Goal: Task Accomplishment & Management: Use online tool/utility

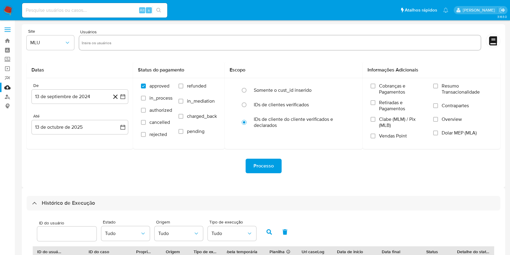
select select "10"
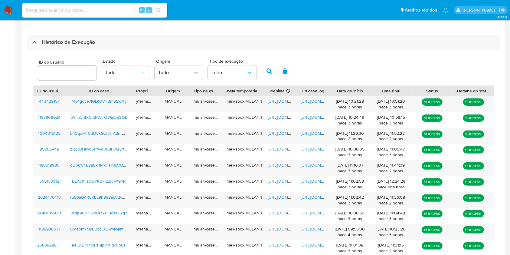
drag, startPoint x: 0, startPoint y: 110, endPoint x: 98, endPoint y: 29, distance: 127.4
click at [0, 110] on aside "Bandeja Painel Screening Pesquisa em Listas Watchlist Ferramentas Operações em …" at bounding box center [7, 75] width 15 height 473
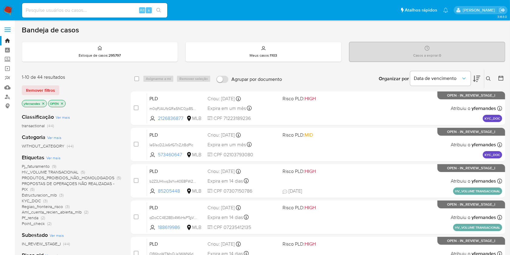
click at [76, 5] on div "Alt s" at bounding box center [94, 10] width 145 height 15
click at [86, 5] on div "Alt s" at bounding box center [94, 10] width 145 height 15
click at [95, 9] on input at bounding box center [94, 10] width 145 height 8
paste input "2225985513"
type input "2225985513"
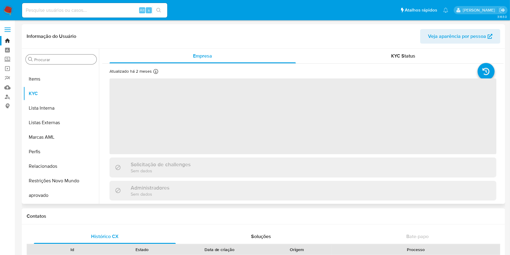
click at [37, 59] on input "Procurar" at bounding box center [64, 59] width 60 height 5
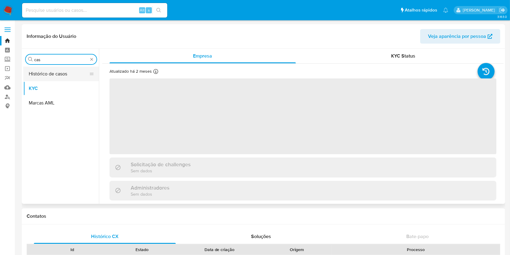
type input "cas"
click at [44, 70] on button "Histórico de casos" at bounding box center [58, 74] width 71 height 15
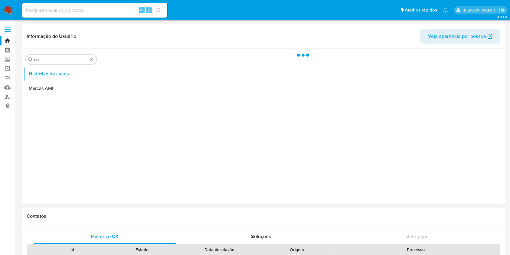
select select "10"
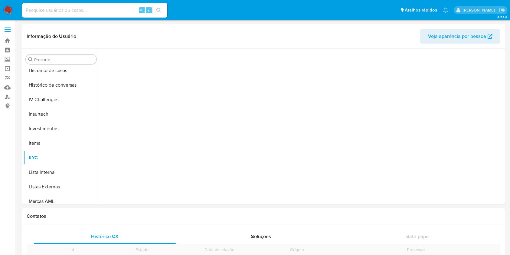
click at [48, 57] on input "Procurar" at bounding box center [64, 59] width 60 height 5
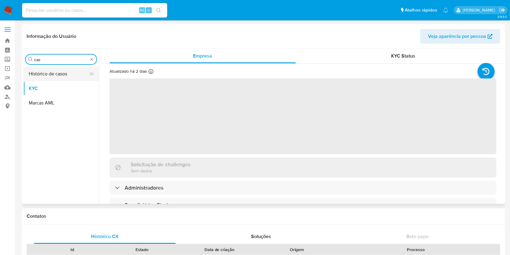
type input "cas"
click at [51, 80] on button "Histórico de casos" at bounding box center [58, 74] width 71 height 15
click at [45, 72] on button "Histórico de casos" at bounding box center [58, 74] width 71 height 15
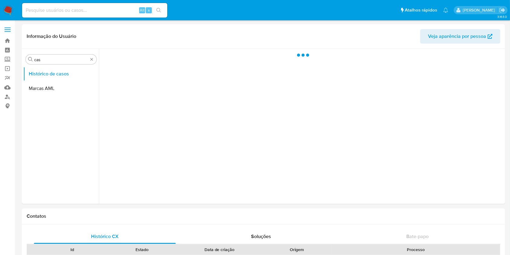
select select "10"
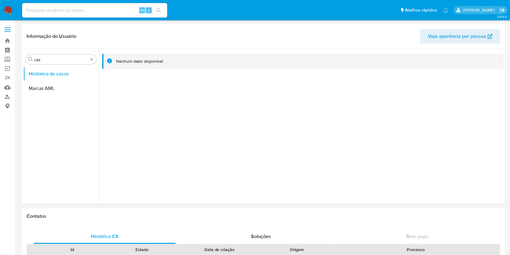
click at [5, 6] on img at bounding box center [8, 10] width 10 height 10
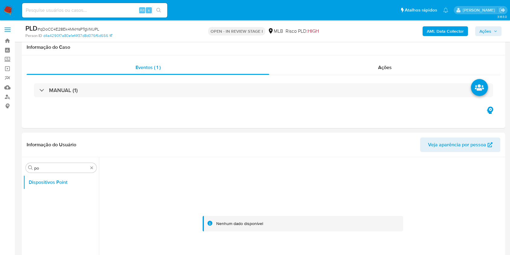
select select "10"
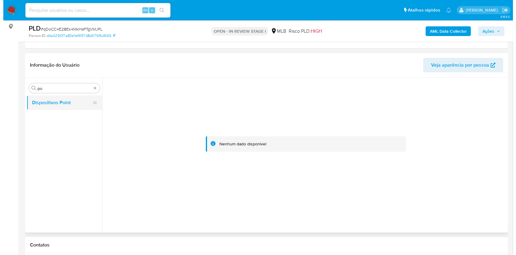
scroll to position [80, 0]
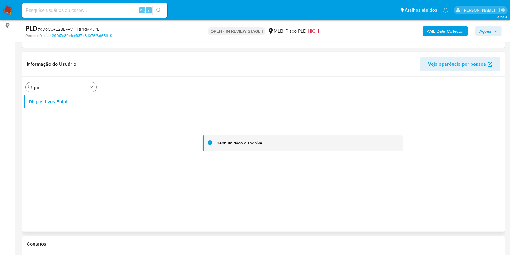
click at [91, 90] on div "Procurar po" at bounding box center [61, 87] width 71 height 10
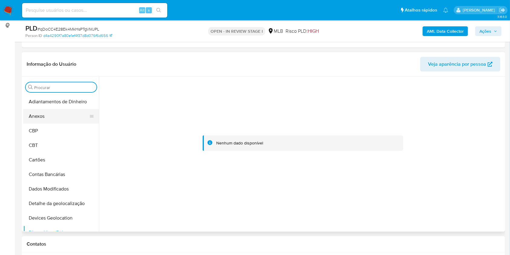
click at [57, 119] on button "Anexos" at bounding box center [58, 116] width 71 height 15
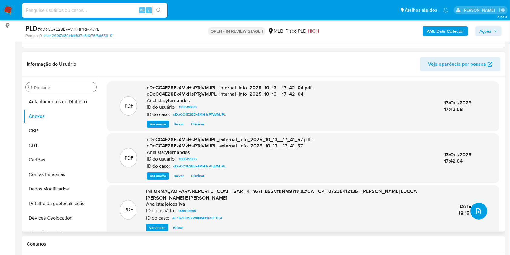
click at [483, 209] on button "upload-file" at bounding box center [478, 210] width 17 height 17
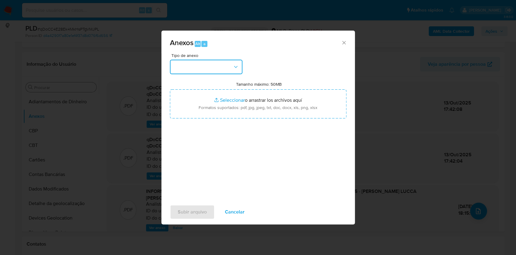
click at [205, 67] on button "button" at bounding box center [206, 67] width 73 height 15
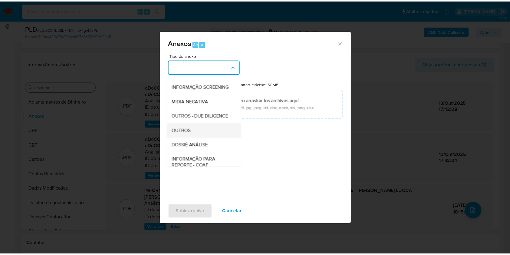
scroll to position [93, 0]
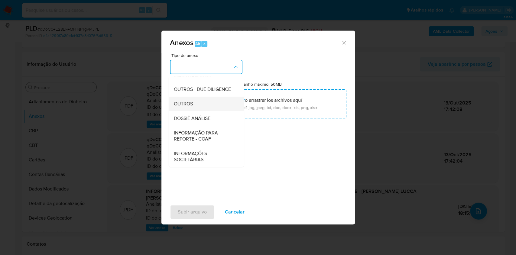
click at [184, 103] on span "OUTROS" at bounding box center [183, 104] width 19 height 6
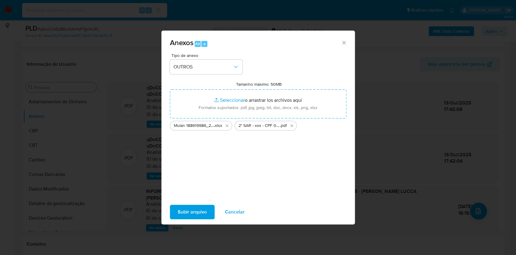
click at [210, 207] on button "Subir arquivo" at bounding box center [192, 211] width 45 height 15
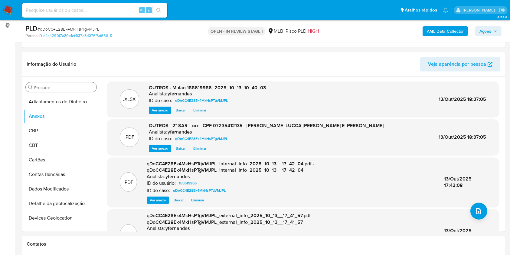
click at [493, 28] on span "Ações" at bounding box center [488, 31] width 18 height 8
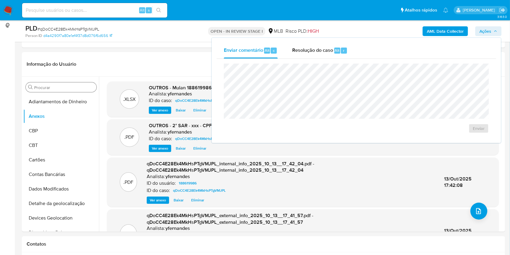
click at [329, 59] on div "Enviar" at bounding box center [356, 98] width 279 height 79
click at [313, 46] on div "Resolução do caso Alt r" at bounding box center [319, 51] width 55 height 16
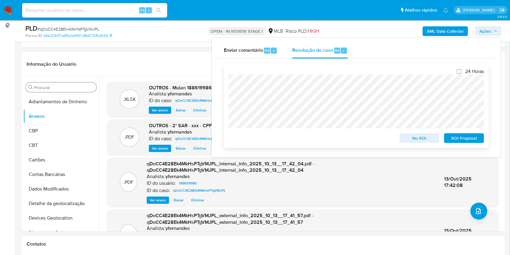
click at [467, 138] on span "ROI Proposal" at bounding box center [463, 138] width 31 height 8
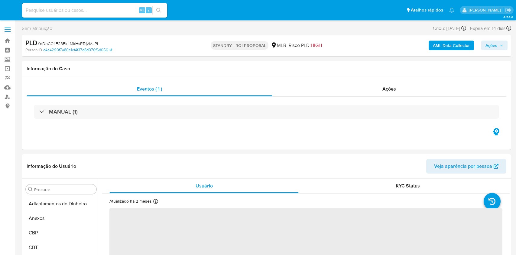
select select "10"
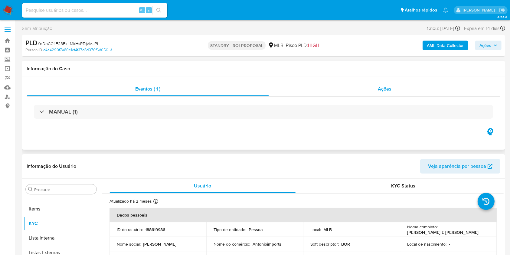
click at [370, 88] on div "Ações" at bounding box center [384, 89] width 231 height 15
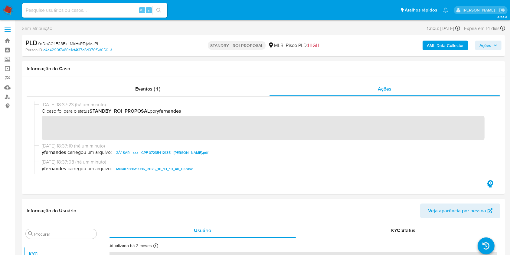
scroll to position [329, 0]
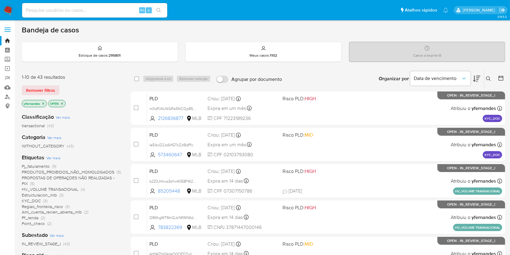
click at [321, 72] on div "Organizar por Data de vencimento Os resultados não podem ser classificados enqu…" at bounding box center [395, 78] width 220 height 19
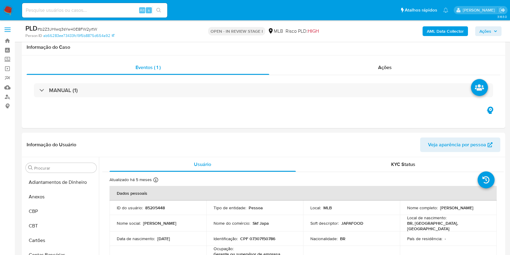
select select "10"
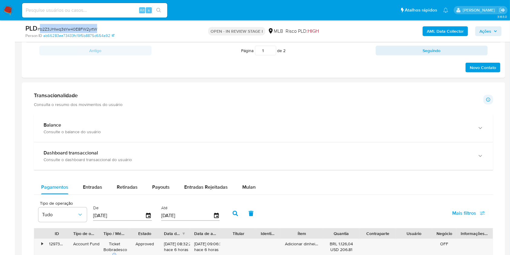
scroll to position [322, 0]
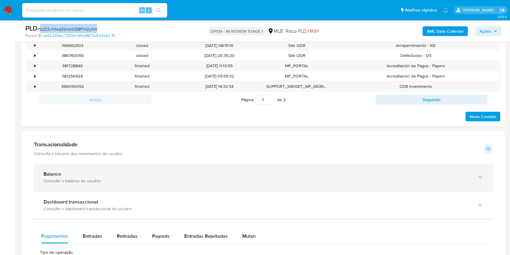
click at [54, 185] on div "Balance Consulte o balance do usuário" at bounding box center [263, 177] width 459 height 28
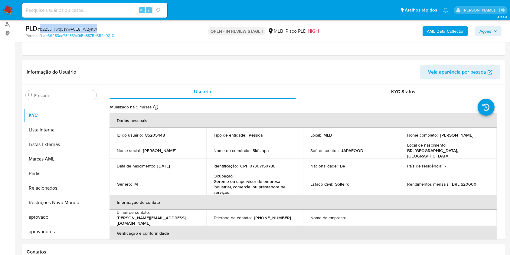
scroll to position [80, 0]
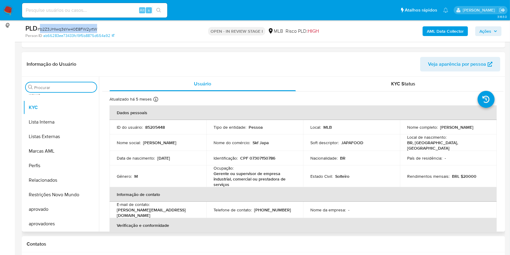
click at [57, 86] on input "Procurar" at bounding box center [64, 87] width 60 height 5
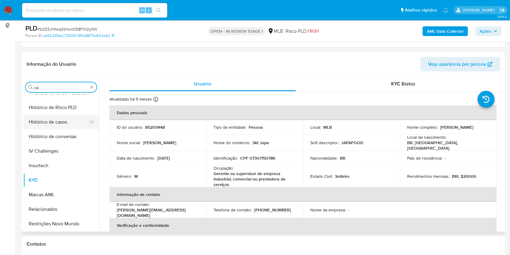
scroll to position [0, 0]
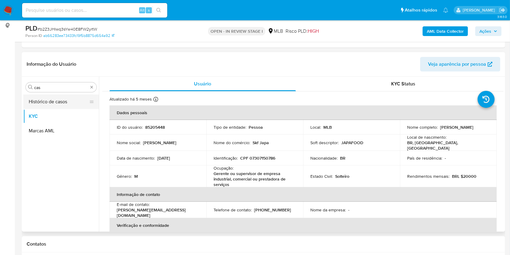
click at [46, 98] on button "Histórico de casos" at bounding box center [58, 101] width 71 height 15
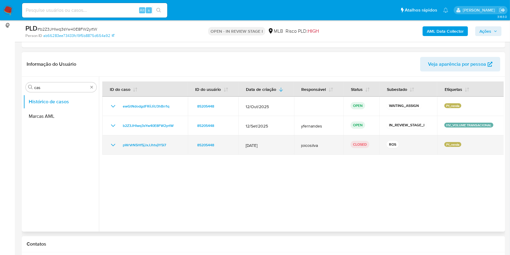
click at [113, 142] on icon "Mostrar/Ocultar" at bounding box center [112, 144] width 7 height 7
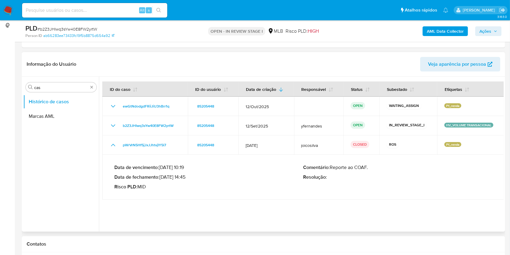
drag, startPoint x: 170, startPoint y: 174, endPoint x: 188, endPoint y: 175, distance: 18.5
click at [188, 175] on p "Data de fechamento : 07/04/2025 14:45" at bounding box center [208, 177] width 189 height 6
click at [46, 86] on input "cas" at bounding box center [61, 87] width 54 height 5
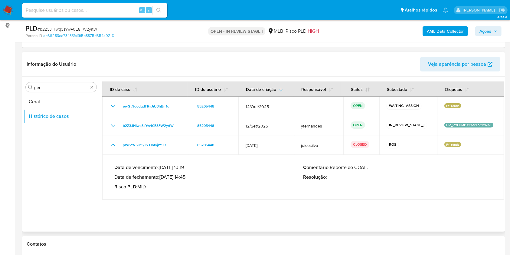
click at [43, 93] on div "Procurar ger Geral Histórico de casos" at bounding box center [61, 154] width 76 height 154
drag, startPoint x: 43, startPoint y: 93, endPoint x: 40, endPoint y: 95, distance: 3.5
click at [42, 94] on div "Procurar ger Geral Histórico de casos" at bounding box center [61, 154] width 76 height 154
click at [27, 103] on button "Geral" at bounding box center [58, 101] width 71 height 15
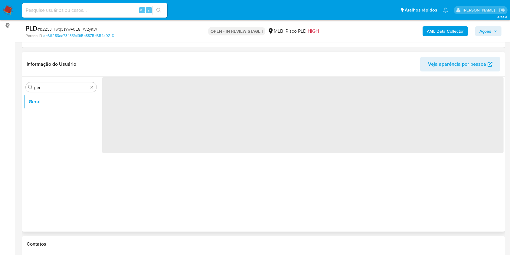
click at [167, 52] on div "Informação do Usuário Veja aparência por pessoa" at bounding box center [263, 64] width 483 height 24
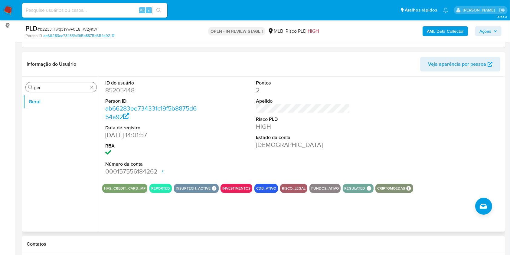
click at [48, 88] on input "ger" at bounding box center [61, 87] width 54 height 5
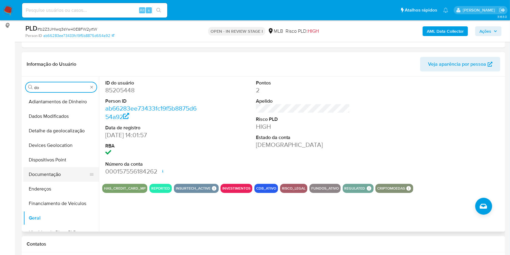
type input "do"
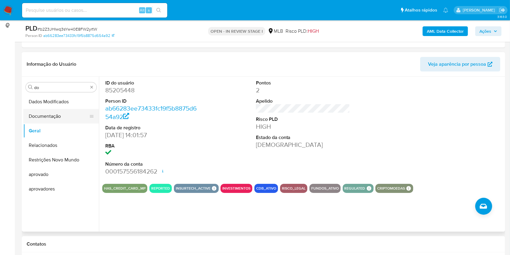
click at [51, 118] on button "Documentação" at bounding box center [58, 116] width 71 height 15
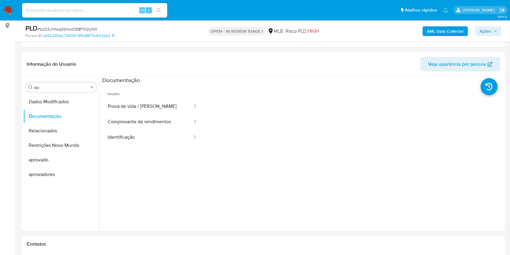
click at [148, 105] on button "Prova de vida / Selfie" at bounding box center [147, 106] width 91 height 15
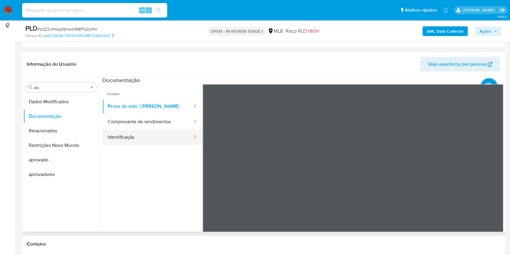
click at [142, 137] on button "Identificação" at bounding box center [147, 136] width 91 height 15
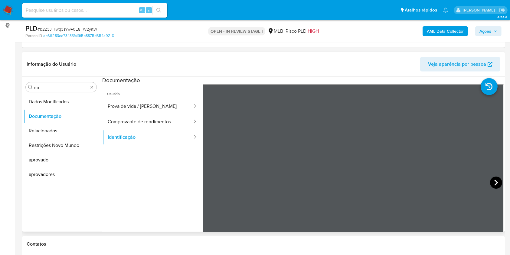
click at [491, 182] on icon at bounding box center [496, 182] width 12 height 12
drag, startPoint x: 160, startPoint y: 112, endPoint x: 163, endPoint y: 114, distance: 3.1
click at [160, 112] on button "Prova de vida / Selfie" at bounding box center [147, 106] width 91 height 15
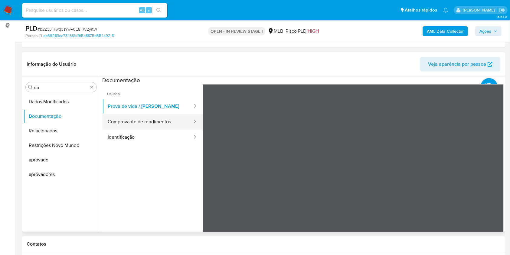
click at [167, 119] on button "Comprovante de rendimentos" at bounding box center [147, 121] width 91 height 15
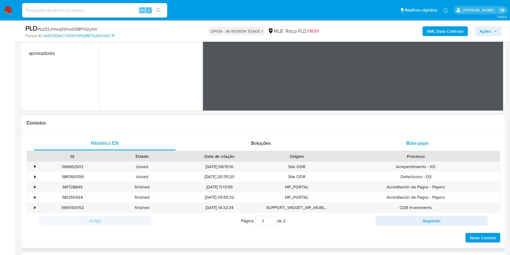
click at [405, 142] on div "Bate-papo" at bounding box center [418, 143] width 142 height 15
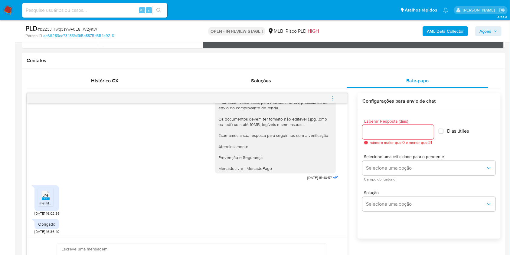
scroll to position [282, 0]
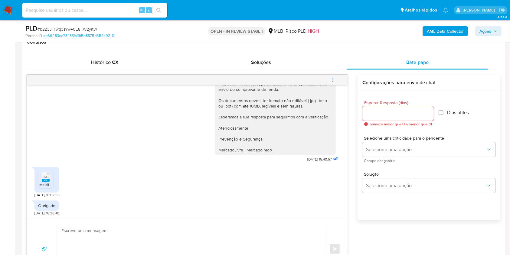
click at [42, 178] on icon "JPG" at bounding box center [46, 176] width 8 height 11
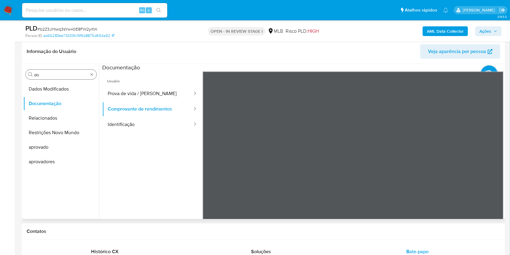
scroll to position [80, 0]
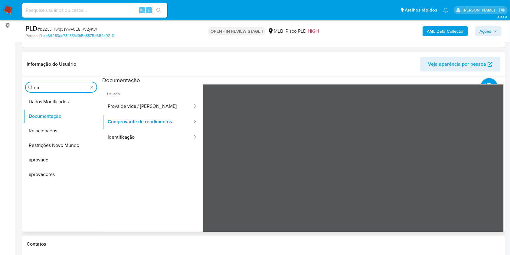
click at [43, 88] on input "do" at bounding box center [61, 87] width 54 height 5
click at [46, 85] on input "y" at bounding box center [61, 87] width 54 height 5
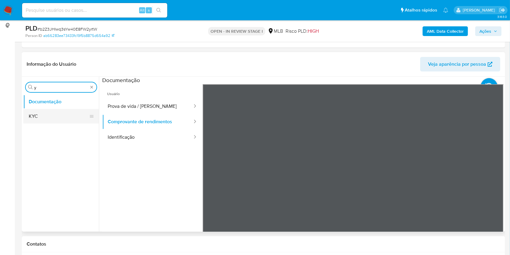
type input "y"
click at [46, 117] on button "KYC" at bounding box center [58, 116] width 71 height 15
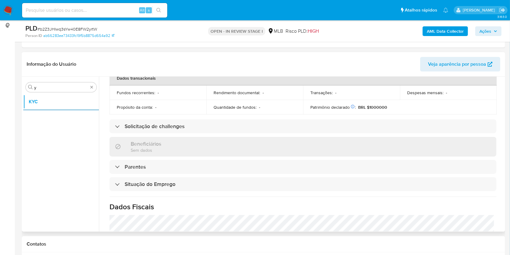
scroll to position [264, 0]
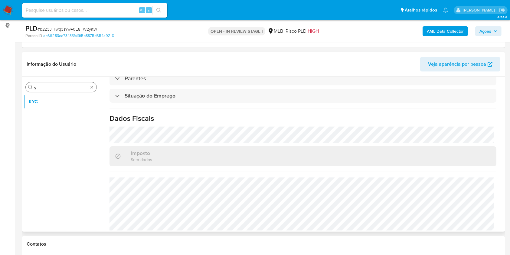
click at [42, 83] on div "Procurar y" at bounding box center [61, 87] width 71 height 10
click at [41, 84] on div "Procurar y" at bounding box center [61, 87] width 71 height 10
click at [42, 85] on input "y" at bounding box center [61, 87] width 54 height 5
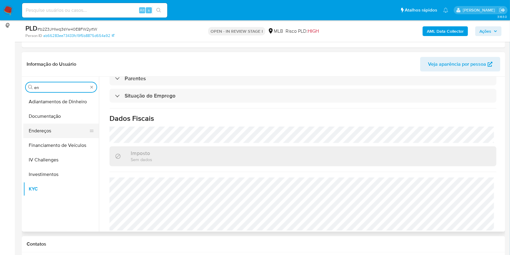
click at [46, 129] on button "Endereços" at bounding box center [58, 130] width 71 height 15
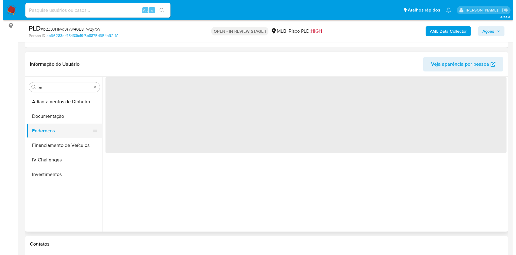
scroll to position [0, 0]
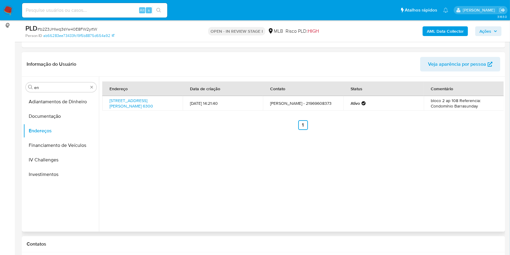
click at [168, 71] on div "Informação do Usuário Veja aparência por pessoa" at bounding box center [263, 64] width 483 height 24
click at [48, 86] on input "en" at bounding box center [61, 87] width 54 height 5
click at [48, 98] on button "Detalhe da geolocalização" at bounding box center [61, 101] width 76 height 15
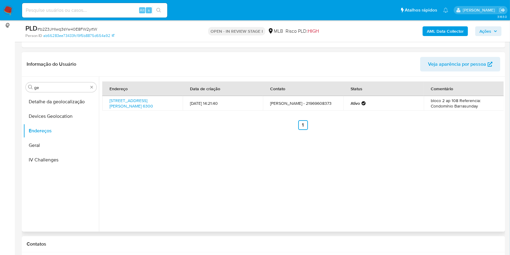
click at [48, 98] on button "Detalhe da geolocalização" at bounding box center [61, 101] width 76 height 15
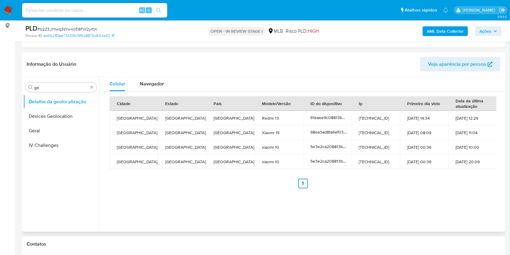
click at [182, 198] on div "Celular Navegador Cidade Estado País Modelo/Versão ID do dispositivo Ip Primeir…" at bounding box center [301, 154] width 405 height 155
click at [67, 84] on div "Procurar ge" at bounding box center [61, 87] width 71 height 10
click at [57, 87] on input "ge" at bounding box center [61, 87] width 54 height 5
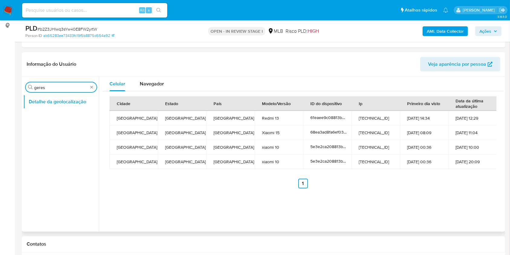
click at [44, 86] on input "geres" at bounding box center [61, 87] width 54 height 5
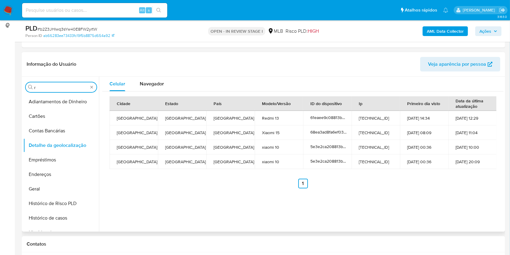
click at [44, 86] on input "r" at bounding box center [61, 87] width 54 height 5
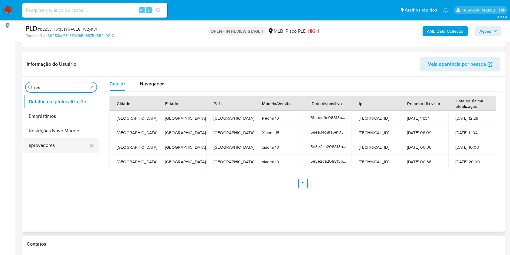
click at [46, 127] on button "Restrições Novo Mundo" at bounding box center [61, 130] width 76 height 15
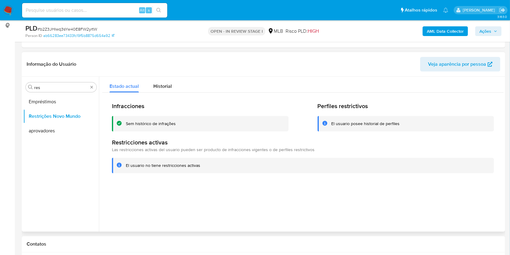
click at [145, 200] on div at bounding box center [301, 154] width 405 height 155
click at [38, 88] on input "res" at bounding box center [61, 87] width 54 height 5
click at [37, 88] on input "res" at bounding box center [61, 87] width 54 height 5
type input "po"
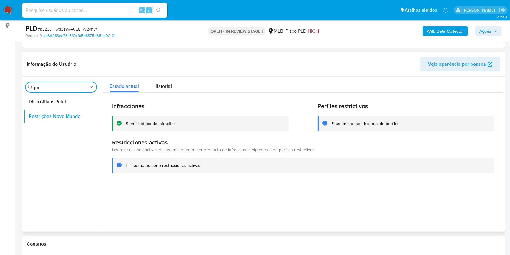
drag, startPoint x: 50, startPoint y: 93, endPoint x: 86, endPoint y: 79, distance: 39.4
click at [45, 96] on button "Dispositivos Point" at bounding box center [61, 101] width 76 height 15
click at [40, 97] on button "Dispositivos Point" at bounding box center [58, 101] width 71 height 15
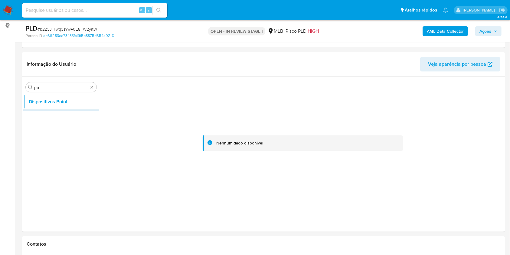
click at [457, 31] on b "AML Data Collector" at bounding box center [445, 31] width 37 height 10
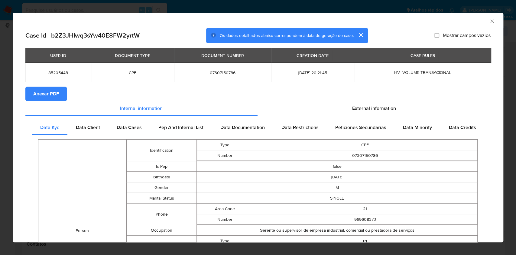
click at [51, 96] on span "Anexar PDF" at bounding box center [46, 93] width 26 height 13
click at [385, 106] on span "External information" at bounding box center [374, 109] width 44 height 7
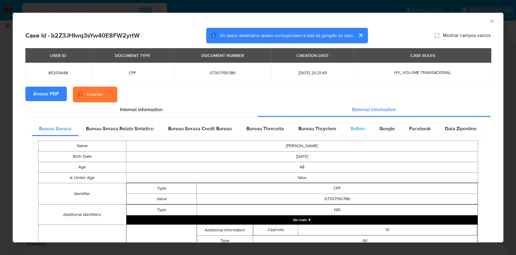
click at [362, 129] on div "Softon" at bounding box center [358, 128] width 29 height 15
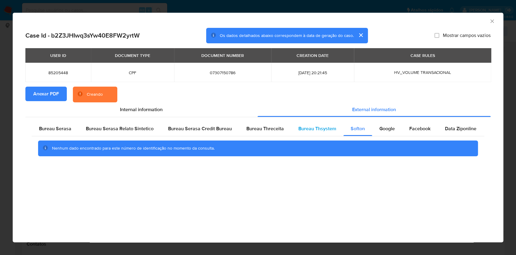
click at [317, 129] on span "Bureau Thsystem" at bounding box center [317, 128] width 38 height 7
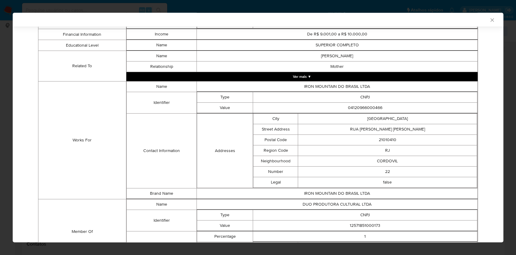
scroll to position [415, 0]
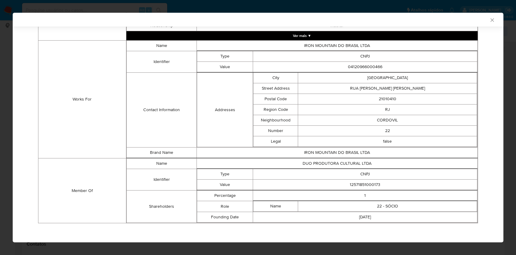
drag, startPoint x: 197, startPoint y: 138, endPoint x: 250, endPoint y: 18, distance: 130.8
click at [197, 138] on td "Addresses" at bounding box center [225, 110] width 56 height 74
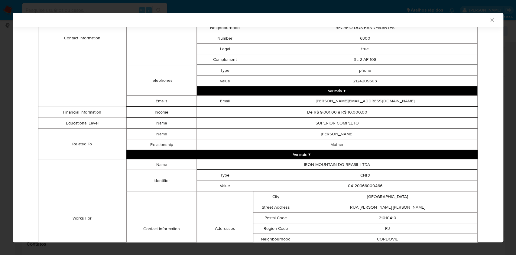
scroll to position [414, 0]
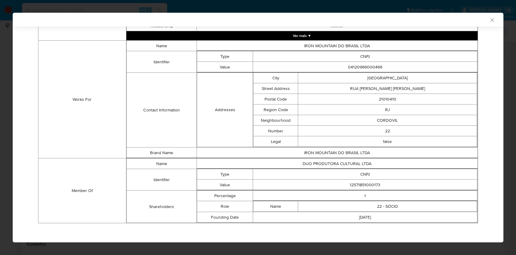
click at [362, 181] on td "12571851000173" at bounding box center [365, 184] width 224 height 11
copy td "12571851000173"
click at [150, 138] on td "Contact Information" at bounding box center [161, 110] width 70 height 75
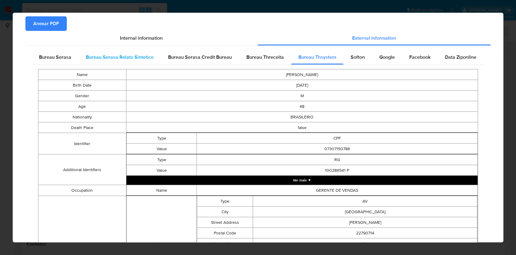
scroll to position [0, 0]
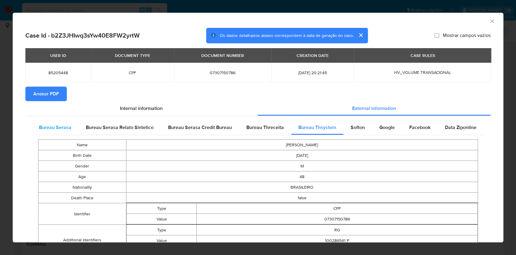
click at [70, 128] on div "Bureau Serasa" at bounding box center [55, 127] width 47 height 15
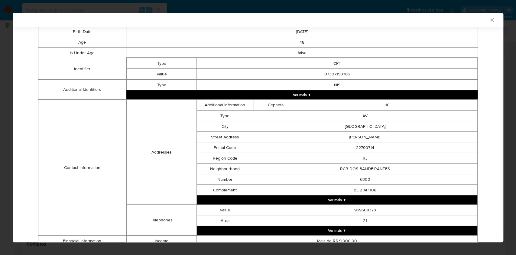
scroll to position [168, 0]
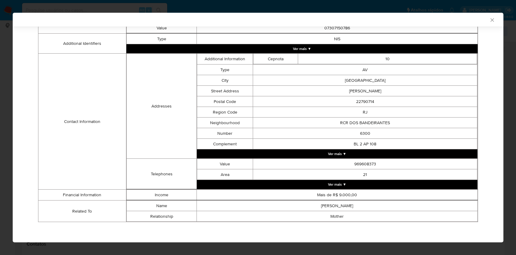
click at [8, 109] on div "AML Data Collector Case Id - b2Z3JHIwq3sYw40E8FW2yrtW Os dados detalhados abaix…" at bounding box center [258, 127] width 516 height 255
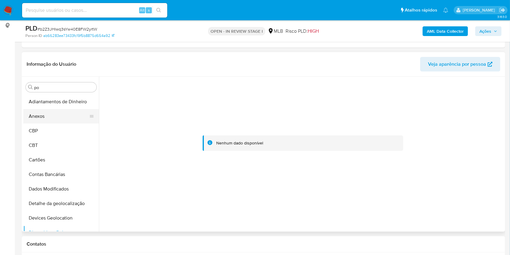
click at [56, 114] on button "Anexos" at bounding box center [58, 116] width 71 height 15
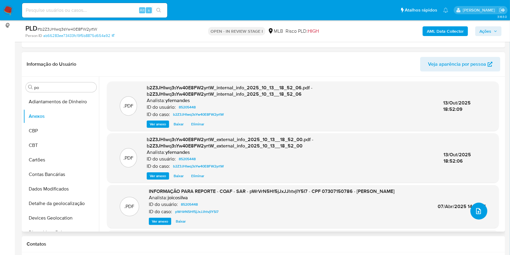
click at [476, 215] on button "upload-file" at bounding box center [478, 210] width 17 height 17
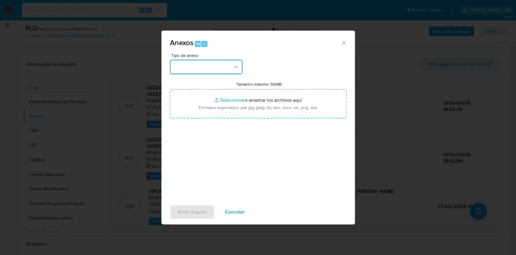
click at [201, 66] on button "button" at bounding box center [206, 67] width 73 height 15
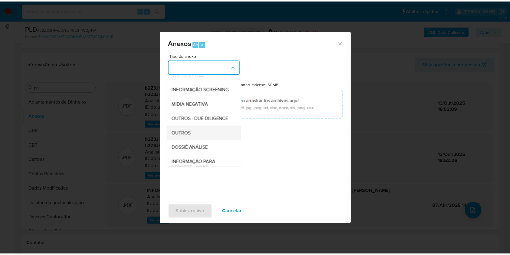
scroll to position [93, 0]
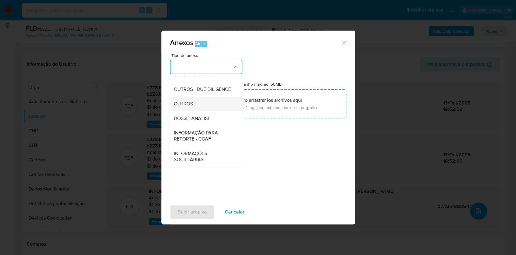
click at [197, 98] on div "OUTROS" at bounding box center [205, 103] width 62 height 15
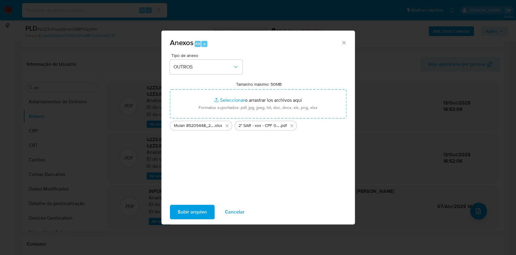
click at [198, 214] on span "Subir arquivo" at bounding box center [192, 211] width 29 height 13
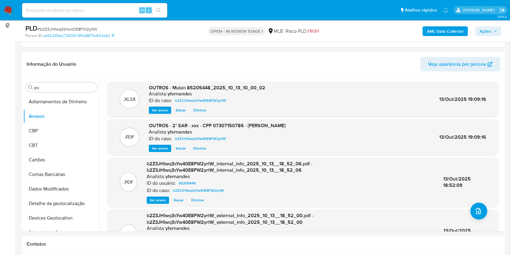
click at [491, 30] on span "Ações" at bounding box center [488, 31] width 18 height 8
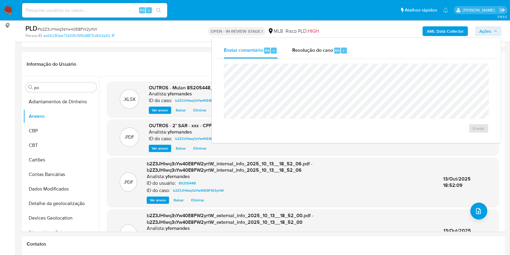
click at [355, 50] on div "Enviar comentário Alt c Resolução do caso Alt r" at bounding box center [356, 51] width 279 height 16
click at [325, 54] on div "Resolução do caso Alt r" at bounding box center [319, 51] width 55 height 16
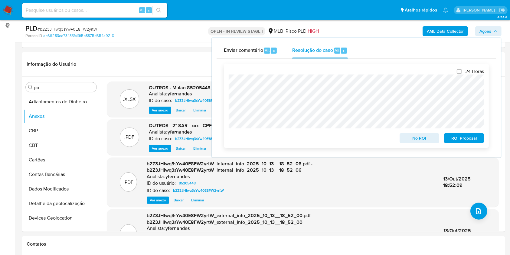
click at [461, 142] on span "ROI Proposal" at bounding box center [463, 138] width 31 height 8
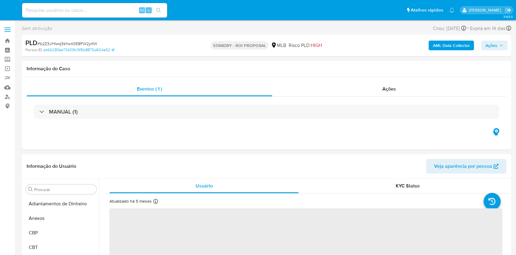
select select "10"
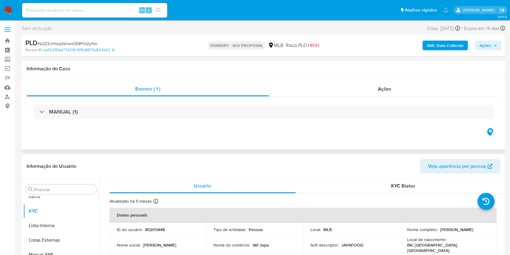
scroll to position [328, 0]
click at [330, 80] on div "Eventos ( 1 ) Ações MANUAL (1)" at bounding box center [263, 113] width 483 height 73
click at [336, 87] on div "Ações" at bounding box center [384, 89] width 231 height 15
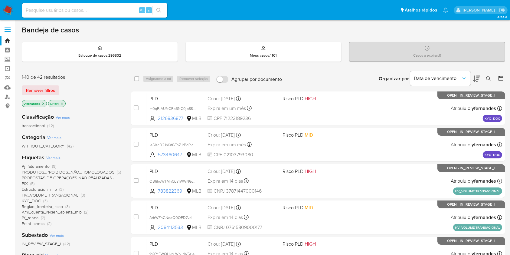
click at [50, 157] on span "Ver mais" at bounding box center [53, 157] width 14 height 5
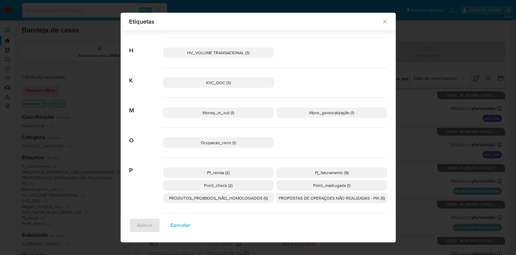
scroll to position [133, 0]
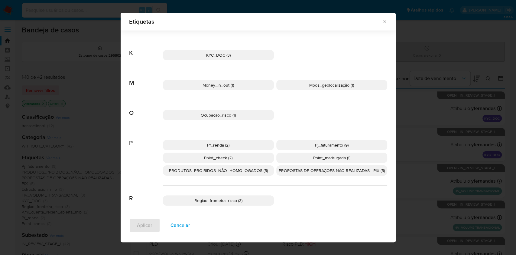
click at [131, 112] on span "O" at bounding box center [146, 108] width 34 height 16
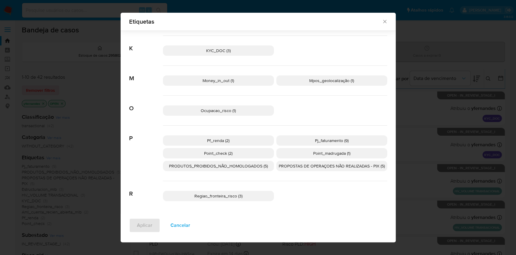
scroll to position [138, 0]
click at [237, 139] on p "Pf_renda (2)" at bounding box center [218, 140] width 111 height 10
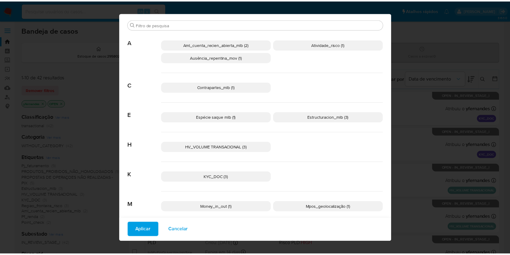
scroll to position [0, 0]
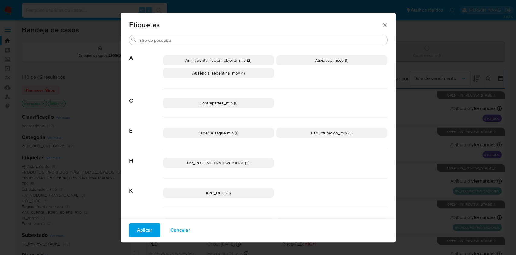
click at [238, 157] on div "HV_VOLUME TRANSACIONAL (3)" at bounding box center [275, 163] width 224 height 30
click at [240, 163] on span "HV_VOLUME TRANSACIONAL (3)" at bounding box center [218, 163] width 62 height 6
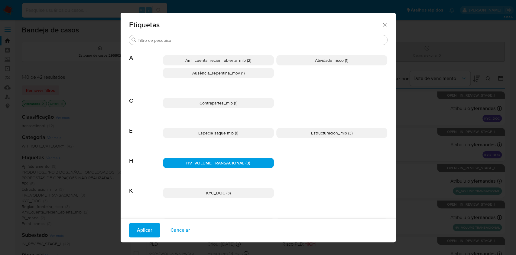
click at [144, 233] on span "Aplicar" at bounding box center [144, 229] width 15 height 13
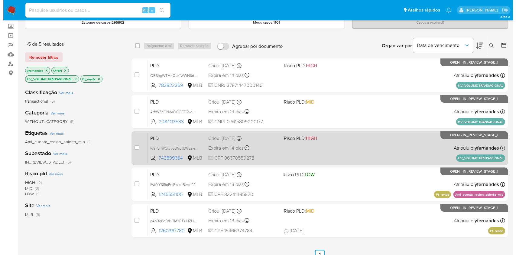
scroll to position [40, 0]
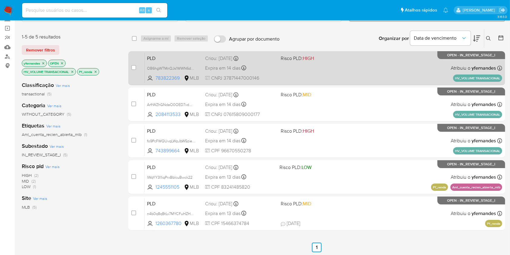
click at [288, 56] on span "Risco PLD: HIGH" at bounding box center [297, 58] width 33 height 7
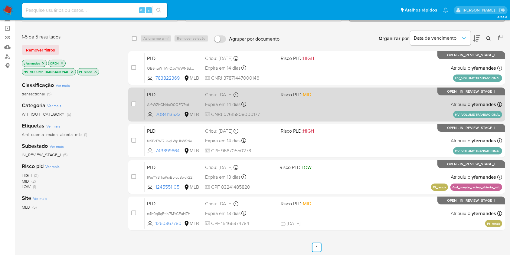
click at [288, 107] on div "PLD ArfrWZhGNdaO0OED7vdW3tKT 2084113533 MLB Risco PLD: MID Criou: 12/09/2025 Cr…" at bounding box center [323, 104] width 357 height 31
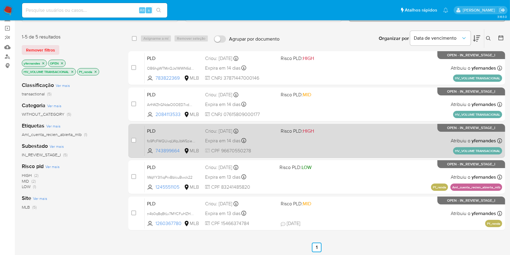
click at [307, 147] on div "PLD fo9PcFWQUvqLWpJbW5zieFlQ 743899664 MLB Risco PLD: HIGH Criou: 12/09/2025 Cr…" at bounding box center [323, 140] width 357 height 31
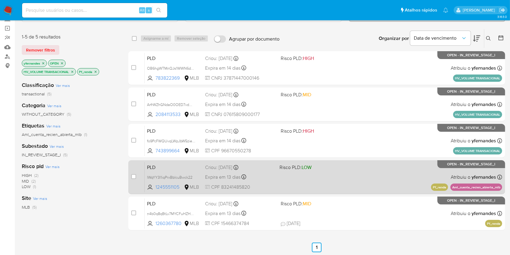
click at [279, 176] on div "PLD IWqYY3I1iqPrxBbIcuBwck22 1245551105 MLB Risco PLD: LOW Criou: 12/09/2025 Cr…" at bounding box center [323, 176] width 357 height 31
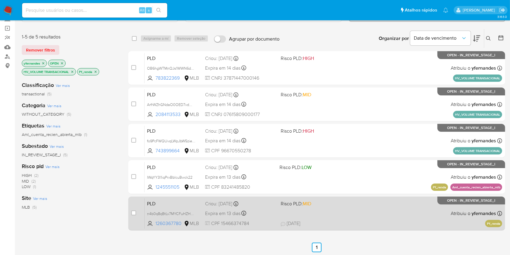
click at [274, 219] on div "PLD n4b0q8qBtLv7MYCFuHZHJpBv 1260367780 MLB Risco PLD: MID Criou: 12/09/2025 Cr…" at bounding box center [323, 213] width 357 height 31
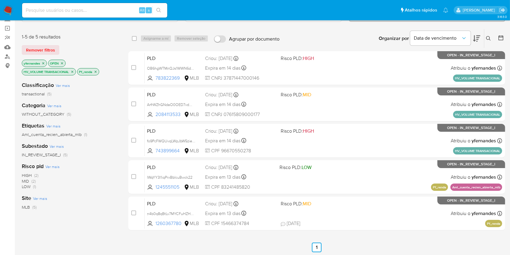
click at [97, 70] on icon "close-filter" at bounding box center [96, 72] width 4 height 4
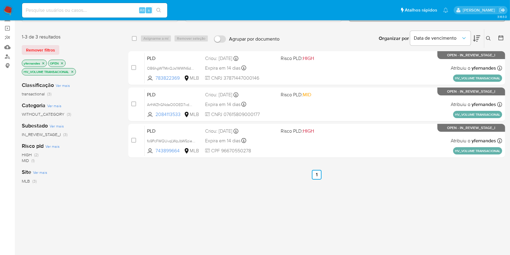
click at [73, 70] on icon "close-filter" at bounding box center [72, 72] width 4 height 4
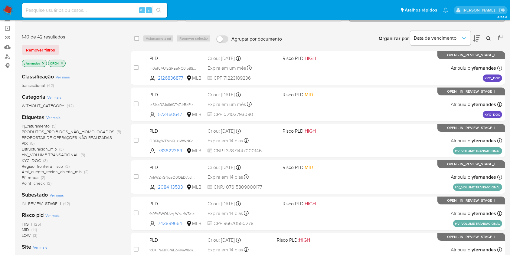
click at [54, 112] on div "Classificação Ver mais transactional (42) Categoria Ver mais WITHOUT_CATEGORY (…" at bounding box center [71, 171] width 99 height 206
click at [54, 115] on span "Ver mais" at bounding box center [53, 117] width 14 height 5
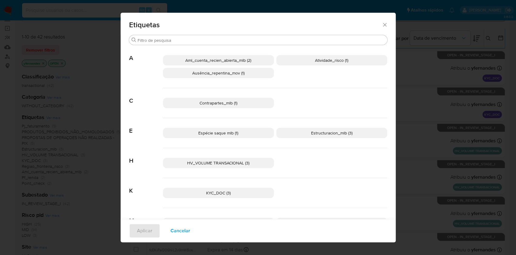
click at [233, 104] on span "Contrapartes_mlb (1)" at bounding box center [219, 103] width 38 height 6
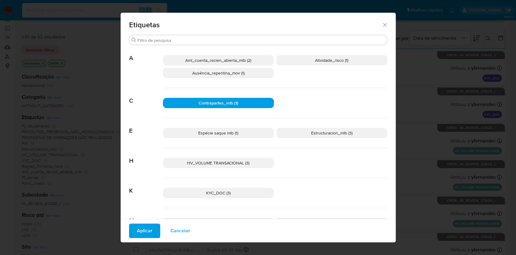
click at [338, 135] on span "Estructuracion_mlb (3)" at bounding box center [331, 133] width 41 height 6
click at [147, 232] on span "Aplicar" at bounding box center [144, 230] width 15 height 13
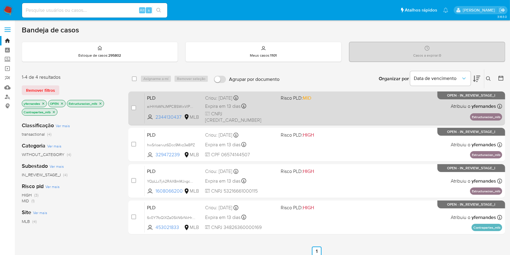
click at [288, 109] on div "PLD aiHhYoWNJMPCBSWixVIPWI2Y 2344130437 MLB Risco PLD: MID Criou: 12/09/2025 Cr…" at bounding box center [323, 108] width 357 height 31
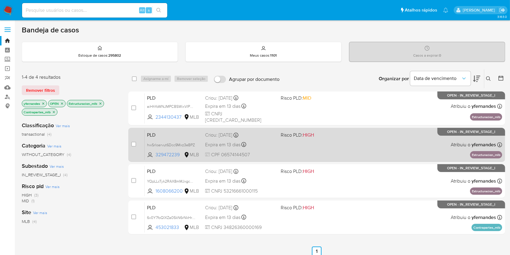
click at [285, 151] on div "PLD hwSrloarvut6Dcc9Mxz3eBPZ 329472239 MLB Risco PLD: HIGH Criou: 12/09/2025 Cr…" at bounding box center [323, 144] width 357 height 31
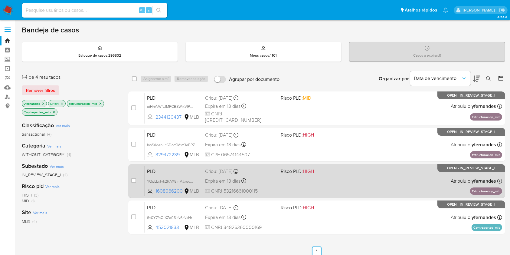
click at [278, 178] on div "PLD YQpLLcTyk2RAX8mMJxgcH35D 1608066200 MLB Risco PLD: HIGH Criou: 12/09/2025 C…" at bounding box center [323, 180] width 357 height 31
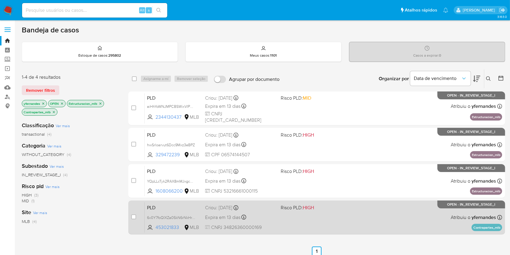
click at [310, 220] on div "PLD 6v0Y7foQIXZa05kN6rNkHrPL 453021833 MLB Risco PLD: HIGH Criou: 12/09/2025 Cr…" at bounding box center [323, 217] width 357 height 31
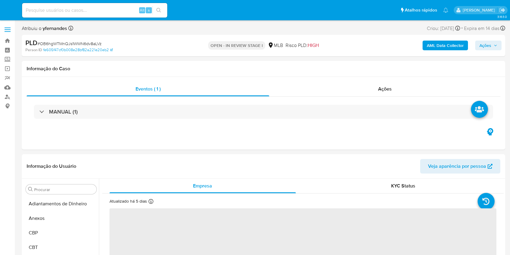
select select "10"
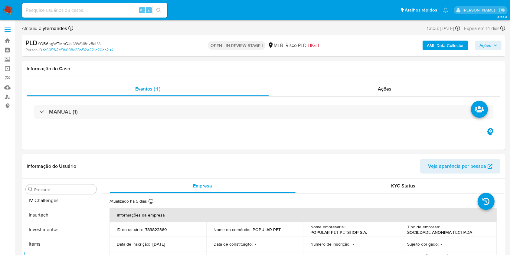
scroll to position [328, 0]
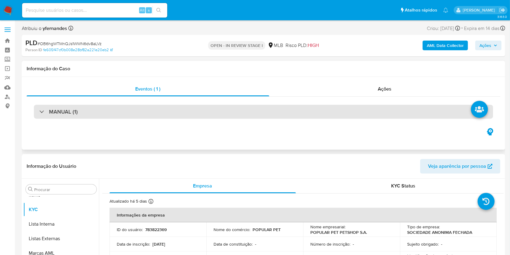
click at [228, 114] on div "MANUAL (1)" at bounding box center [263, 112] width 459 height 14
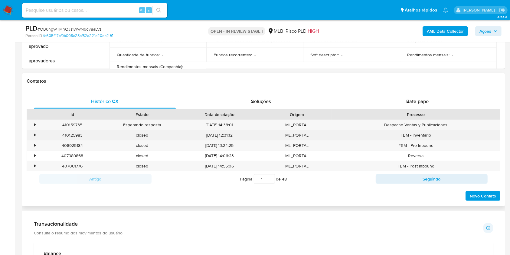
scroll to position [524, 0]
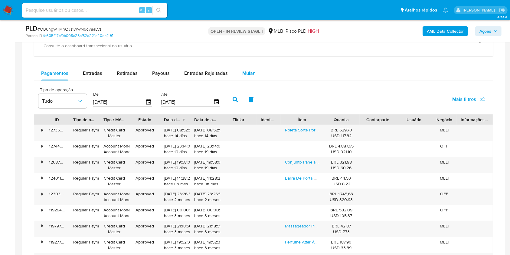
click at [252, 74] on span "Mulan" at bounding box center [248, 73] width 13 height 7
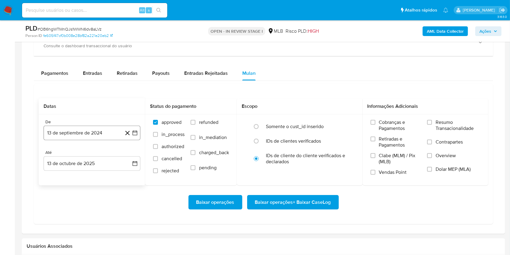
click at [87, 133] on button "13 de septiembre de 2024" at bounding box center [92, 132] width 97 height 15
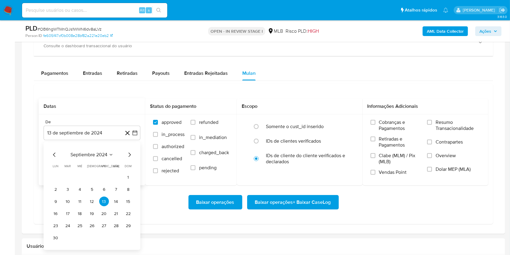
click at [89, 153] on span "septiembre 2024" at bounding box center [88, 155] width 37 height 6
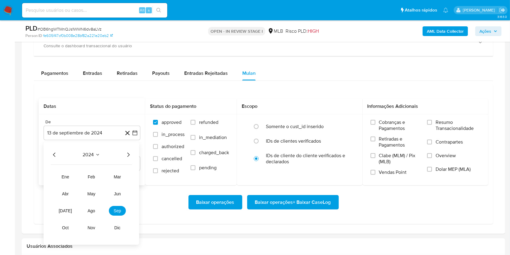
click at [129, 155] on icon "Año siguiente" at bounding box center [128, 154] width 7 height 7
click at [93, 209] on span "ago" at bounding box center [92, 210] width 8 height 5
click at [103, 179] on button "1" at bounding box center [104, 177] width 10 height 10
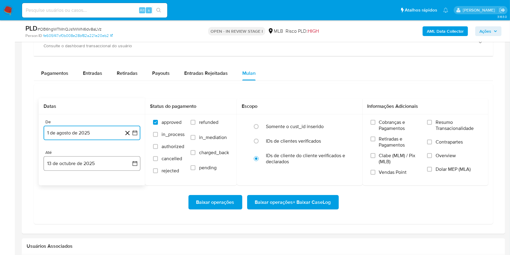
click at [90, 167] on button "13 de octubre de 2025" at bounding box center [92, 163] width 97 height 15
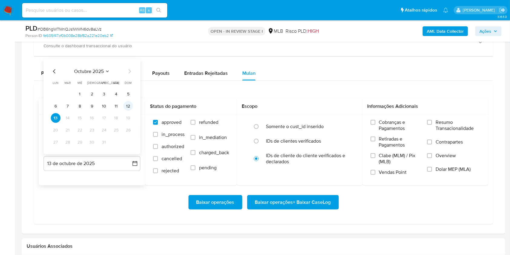
click at [124, 109] on td "12" at bounding box center [128, 106] width 10 height 10
click at [127, 105] on button "12" at bounding box center [128, 106] width 10 height 10
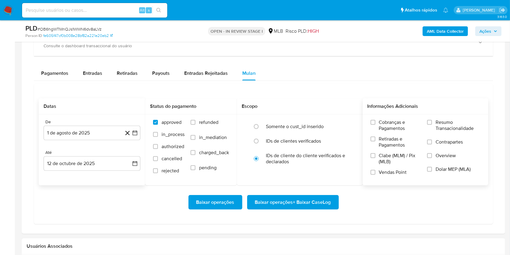
drag, startPoint x: 426, startPoint y: 123, endPoint x: 432, endPoint y: 127, distance: 7.0
click at [427, 123] on div "Cobranças e Pagamentos Retiradas e Pagamentos Clabe (MLM) / Pix (MLB) Vendas Po…" at bounding box center [425, 149] width 116 height 60
click at [441, 124] on span "Resumo Transacionalidade" at bounding box center [457, 125] width 45 height 12
click at [432, 124] on input "Resumo Transacionalidade" at bounding box center [429, 122] width 5 height 5
click at [297, 197] on span "Baixar operações + Baixar CaseLog" at bounding box center [293, 201] width 76 height 13
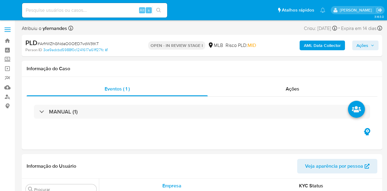
select select "10"
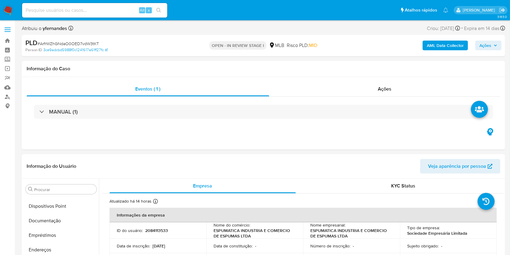
scroll to position [328, 0]
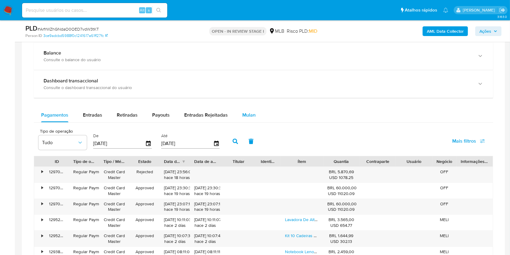
click at [249, 112] on span "Mulan" at bounding box center [248, 114] width 13 height 7
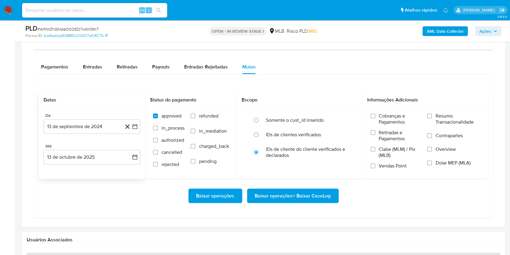
scroll to position [524, 0]
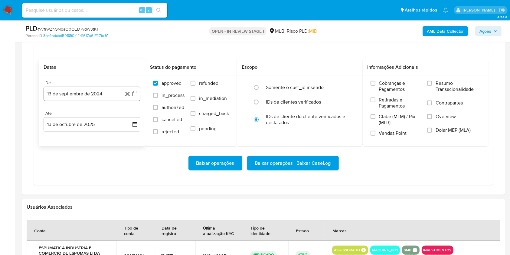
click at [79, 97] on button "13 de septiembre de 2024" at bounding box center [92, 93] width 97 height 15
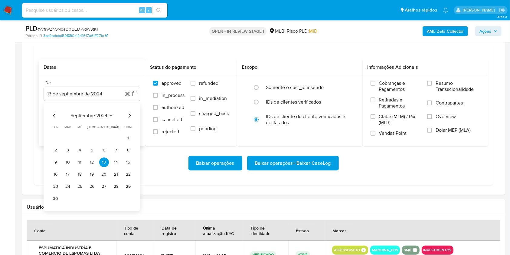
scroll to position [484, 0]
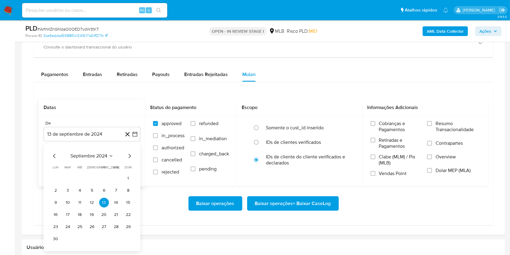
click at [87, 148] on div "septiembre 2024 septiembre 2024 lun lunes mar martes mié miércoles jue jueves v…" at bounding box center [92, 197] width 97 height 108
click at [90, 156] on span "septiembre 2024" at bounding box center [88, 156] width 37 height 6
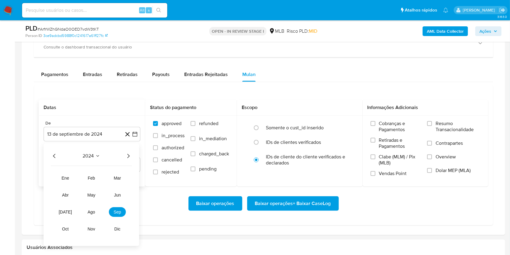
click at [90, 154] on span "2024" at bounding box center [88, 156] width 11 height 6
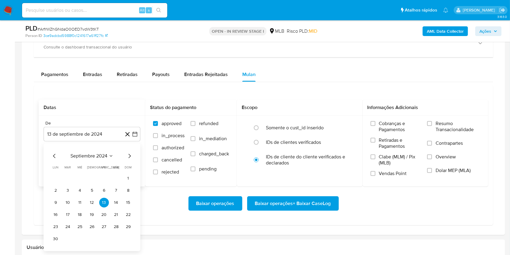
click at [125, 155] on div "septiembre 2024" at bounding box center [92, 155] width 82 height 7
click at [102, 156] on span "septiembre 2024" at bounding box center [88, 156] width 37 height 6
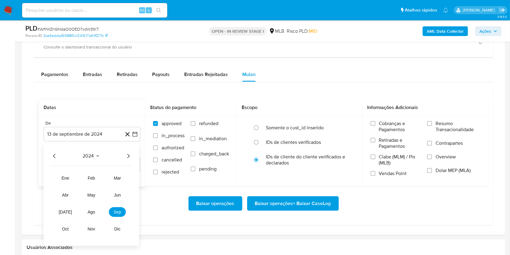
click at [130, 155] on icon "Año siguiente" at bounding box center [128, 155] width 7 height 7
click at [90, 191] on span "ago" at bounding box center [92, 211] width 8 height 5
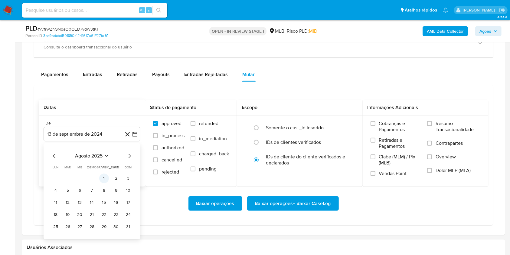
click at [102, 177] on button "1" at bounding box center [104, 178] width 10 height 10
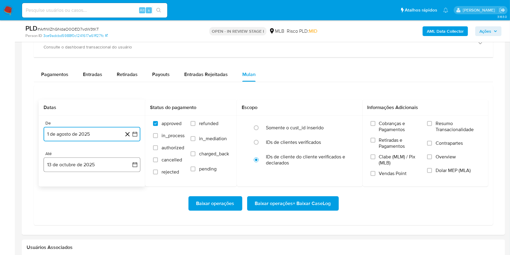
click at [94, 164] on button "13 de octubre de 2025" at bounding box center [92, 164] width 97 height 15
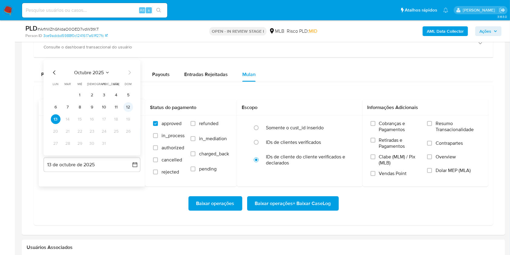
click at [129, 106] on button "12" at bounding box center [128, 107] width 10 height 10
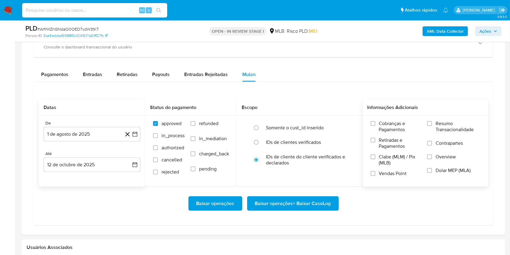
click at [387, 129] on span "Resumo Transacionalidade" at bounding box center [457, 126] width 45 height 12
click at [387, 126] on input "Resumo Transacionalidade" at bounding box center [429, 123] width 5 height 5
click at [278, 191] on span "Baixar operações + Baixar CaseLog" at bounding box center [293, 203] width 76 height 13
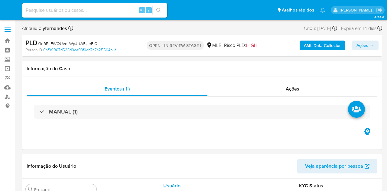
select select "10"
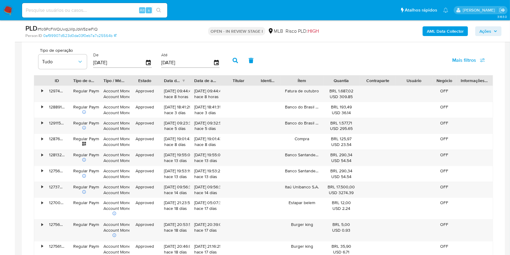
scroll to position [484, 0]
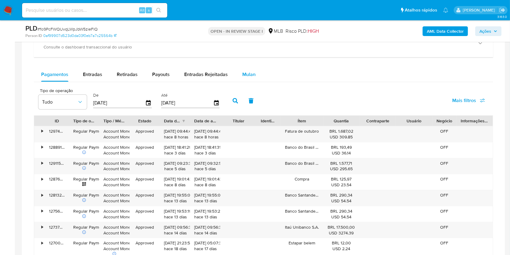
click at [245, 72] on span "Mulan" at bounding box center [248, 74] width 13 height 7
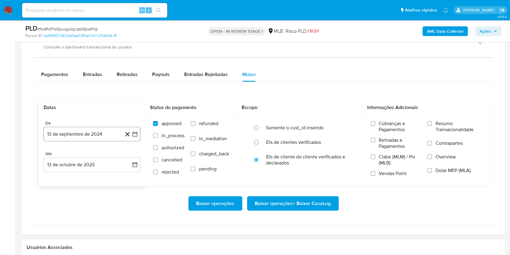
click at [82, 132] on button "13 de septiembre de 2024" at bounding box center [92, 134] width 97 height 15
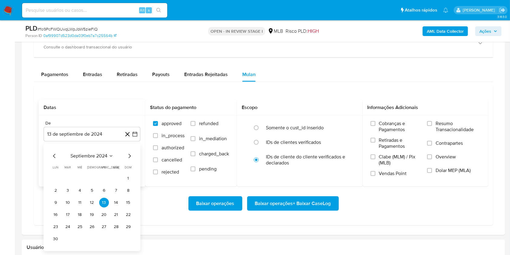
click at [90, 154] on span "septiembre 2024" at bounding box center [88, 156] width 37 height 6
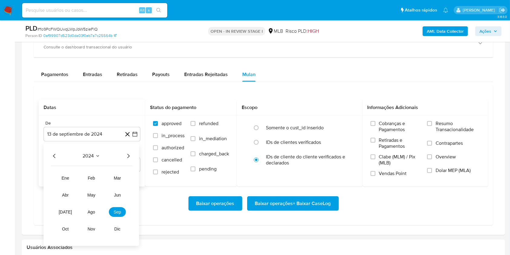
click at [129, 155] on icon "Año siguiente" at bounding box center [128, 155] width 7 height 7
click at [93, 191] on button "ago" at bounding box center [91, 212] width 17 height 10
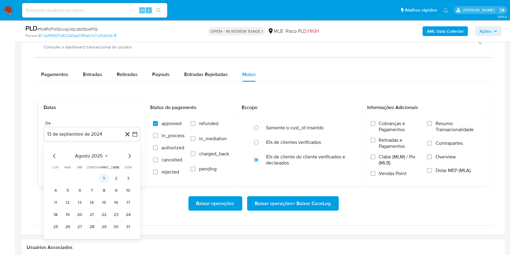
click at [102, 179] on button "1" at bounding box center [104, 178] width 10 height 10
click at [90, 173] on div "De 1 de agosto de 2025 1-08-2025 Até 13 de octubre de 2025 13-10-2025" at bounding box center [92, 151] width 106 height 71
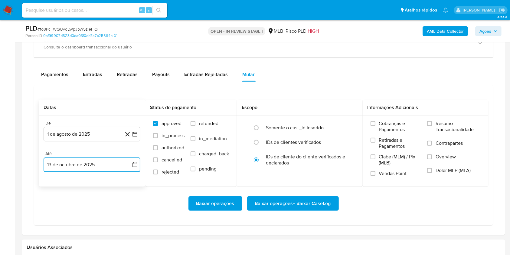
click at [86, 162] on button "13 de octubre de 2025" at bounding box center [92, 164] width 97 height 15
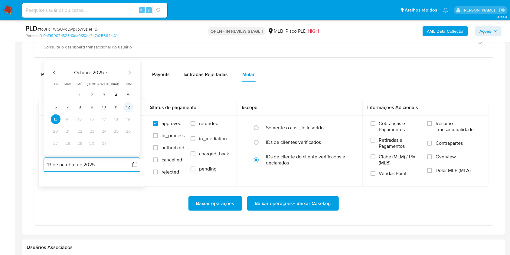
click at [132, 108] on button "12" at bounding box center [128, 107] width 10 height 10
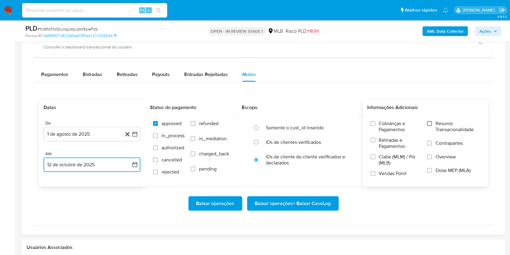
click at [387, 124] on input "Resumo Transacionalidade" at bounding box center [429, 123] width 5 height 5
click at [304, 191] on span "Baixar operações + Baixar CaseLog" at bounding box center [293, 203] width 76 height 13
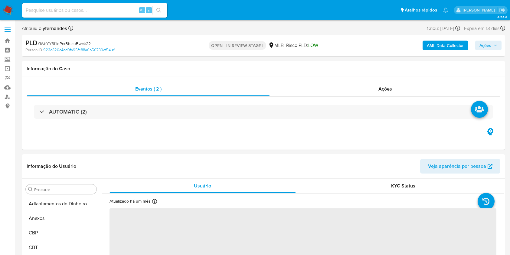
select select "10"
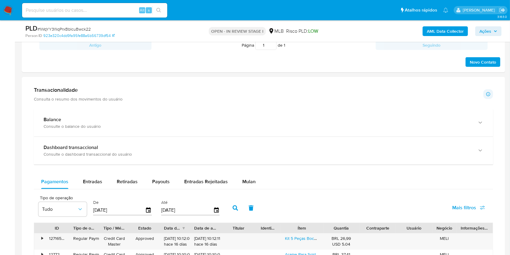
scroll to position [484, 0]
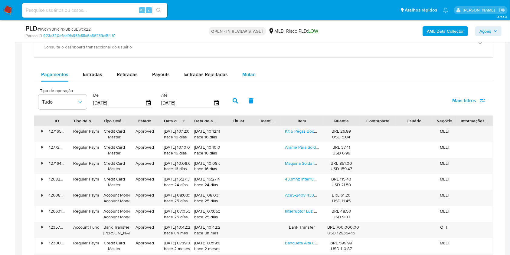
click at [239, 77] on button "Mulan" at bounding box center [249, 74] width 28 height 15
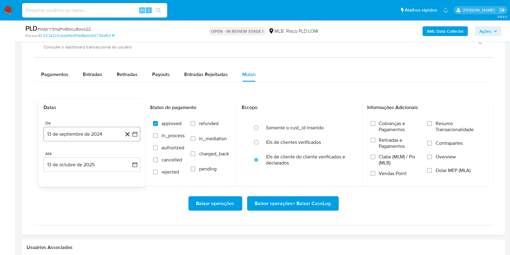
click at [69, 140] on button "13 de septiembre de 2024" at bounding box center [92, 134] width 97 height 15
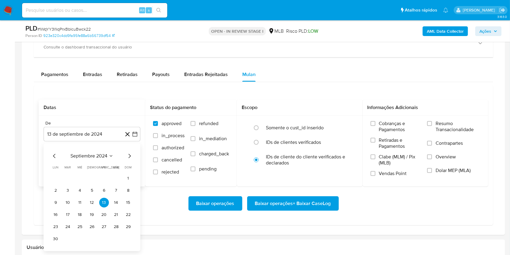
click at [87, 155] on span "septiembre 2024" at bounding box center [88, 156] width 37 height 6
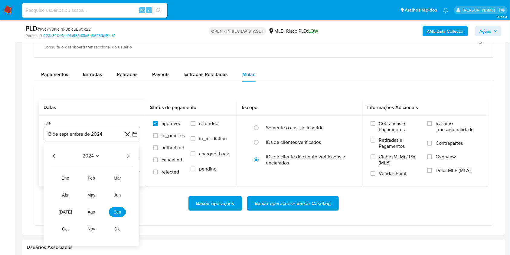
click at [129, 154] on icon "Año siguiente" at bounding box center [128, 155] width 7 height 7
click at [101, 205] on tr "ene feb mar abr may jun [DATE] ago sep oct nov dic" at bounding box center [91, 203] width 69 height 60
click at [97, 207] on button "ago" at bounding box center [91, 212] width 17 height 10
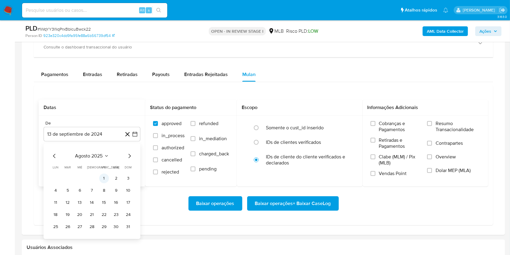
click at [101, 178] on button "1" at bounding box center [104, 178] width 10 height 10
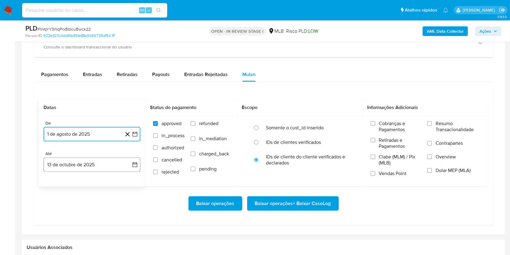
click at [91, 168] on button "13 de octubre de 2025" at bounding box center [92, 164] width 97 height 15
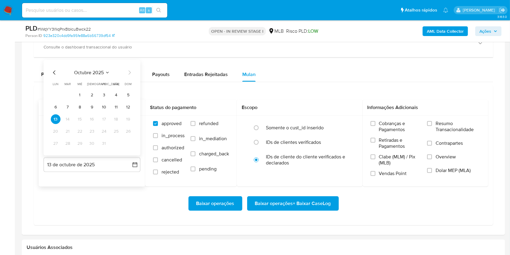
click at [121, 106] on tr "6 7 8 9 10 11 12" at bounding box center [92, 107] width 82 height 10
click at [126, 105] on button "12" at bounding box center [128, 107] width 10 height 10
click at [438, 125] on span "Resumo Transacionalidade" at bounding box center [457, 126] width 45 height 12
click at [432, 125] on input "Resumo Transacionalidade" at bounding box center [429, 123] width 5 height 5
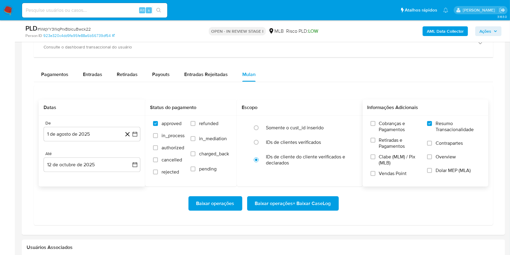
click at [298, 200] on span "Baixar operações + Baixar CaseLog" at bounding box center [293, 203] width 76 height 13
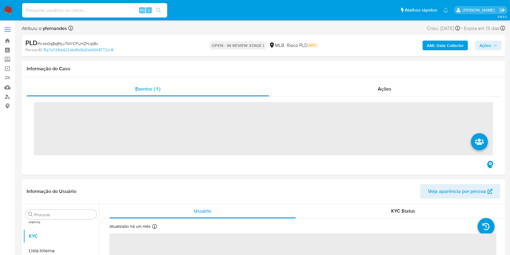
scroll to position [328, 0]
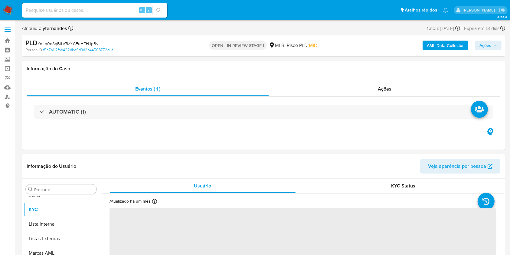
select select "10"
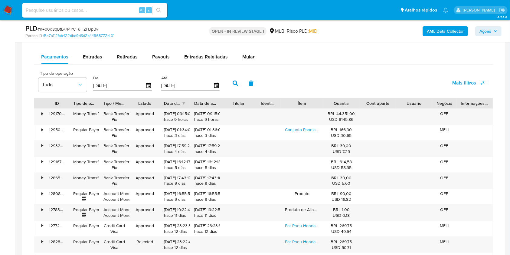
scroll to position [443, 0]
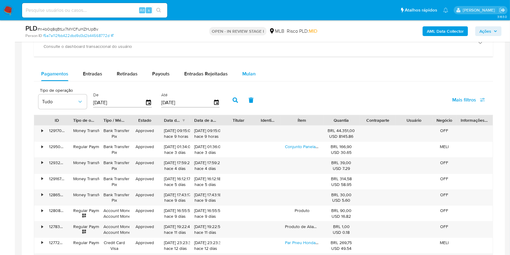
click at [246, 72] on span "Mulan" at bounding box center [248, 73] width 13 height 7
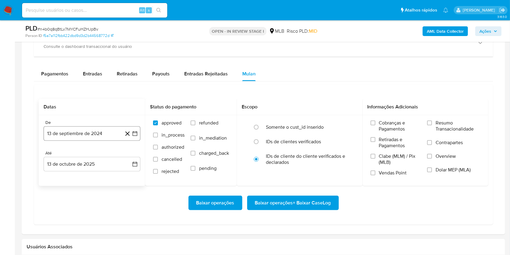
click at [89, 135] on button "13 de septiembre de 2024" at bounding box center [92, 133] width 97 height 15
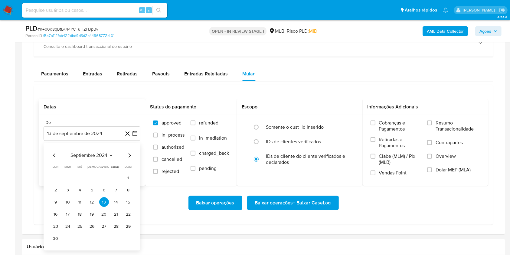
click at [93, 156] on span "septiembre 2024" at bounding box center [88, 155] width 37 height 6
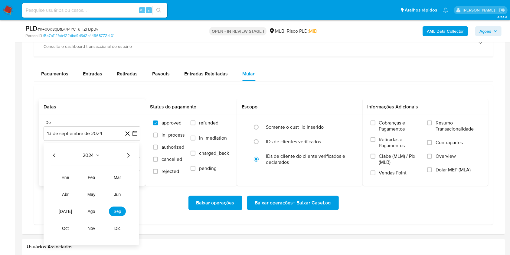
click at [129, 154] on icon "Año siguiente" at bounding box center [128, 155] width 7 height 7
click at [95, 212] on button "ago" at bounding box center [91, 212] width 17 height 10
click at [104, 176] on button "1" at bounding box center [104, 178] width 10 height 10
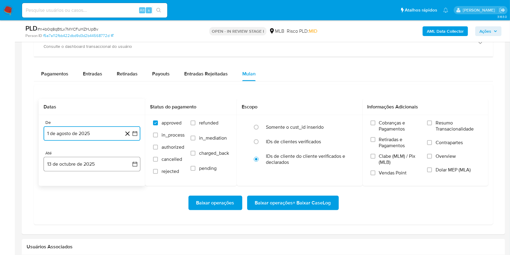
click at [98, 157] on button "13 de octubre de 2025" at bounding box center [92, 164] width 97 height 15
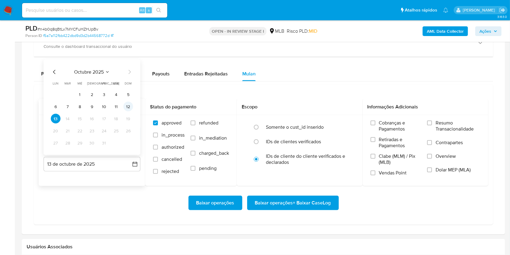
click at [126, 107] on button "12" at bounding box center [128, 107] width 10 height 10
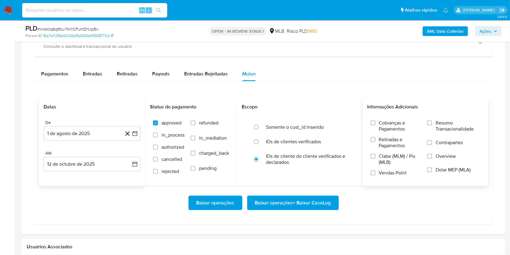
click at [460, 131] on span "Resumo Transacionalidade" at bounding box center [457, 126] width 45 height 12
click at [432, 125] on input "Resumo Transacionalidade" at bounding box center [429, 122] width 5 height 5
click at [316, 198] on span "Baixar operações + Baixar CaseLog" at bounding box center [293, 202] width 76 height 13
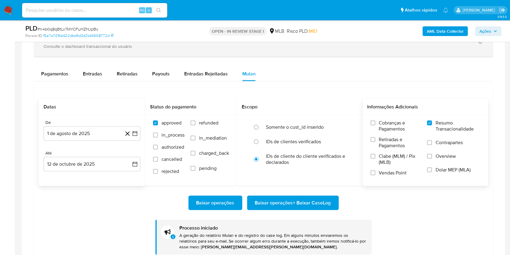
click at [195, 49] on div "Consulte o dashboard transaccional do usuário" at bounding box center [258, 46] width 428 height 5
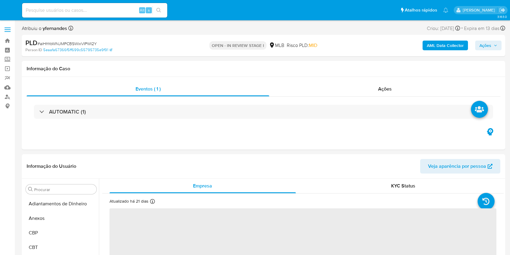
select select "10"
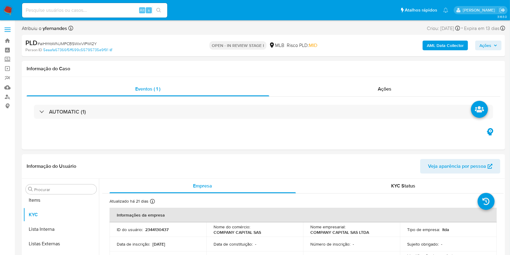
scroll to position [328, 0]
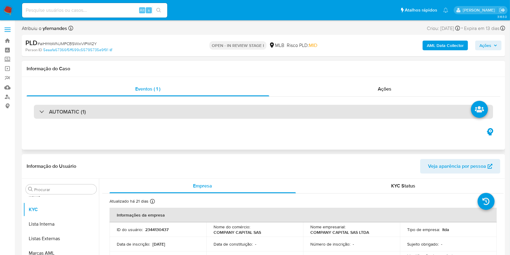
click at [242, 115] on div "AUTOMATIC (1)" at bounding box center [263, 112] width 459 height 14
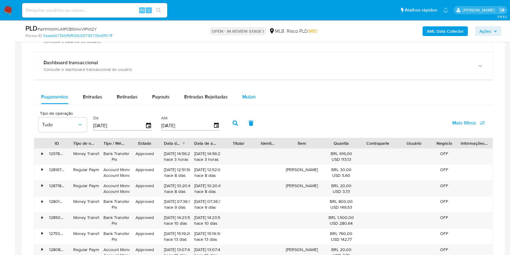
click at [256, 96] on button "Mulan" at bounding box center [249, 97] width 28 height 15
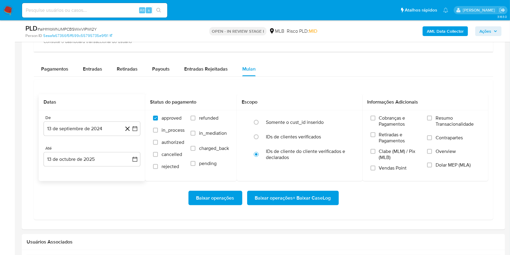
scroll to position [685, 0]
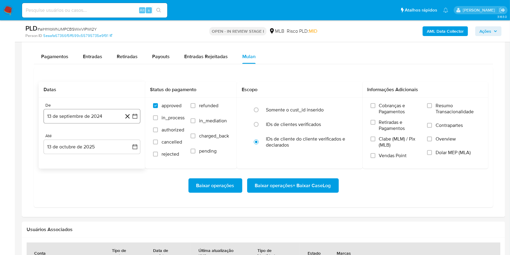
click at [74, 117] on button "13 de septiembre de 2024" at bounding box center [92, 116] width 97 height 15
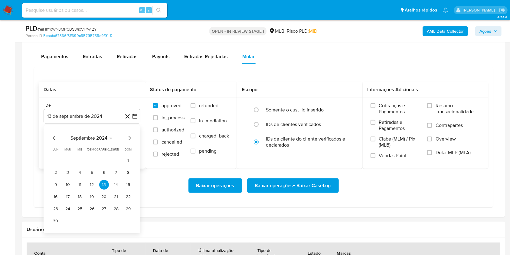
click at [90, 137] on span "septiembre 2024" at bounding box center [88, 138] width 37 height 6
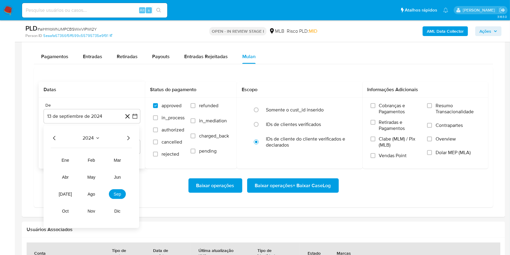
drag, startPoint x: 123, startPoint y: 138, endPoint x: 130, endPoint y: 137, distance: 6.9
click at [124, 138] on div "2024" at bounding box center [91, 137] width 81 height 7
click at [130, 137] on icon "Año siguiente" at bounding box center [128, 137] width 7 height 7
click at [94, 190] on button "ago" at bounding box center [91, 194] width 17 height 10
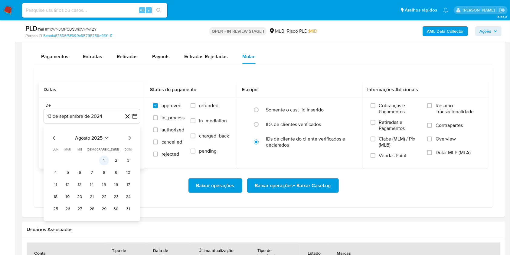
click at [104, 163] on button "1" at bounding box center [104, 160] width 10 height 10
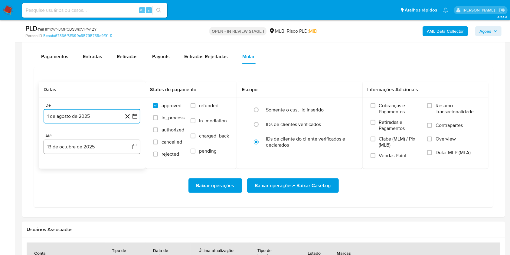
click at [99, 152] on button "13 de octubre de 2025" at bounding box center [92, 146] width 97 height 15
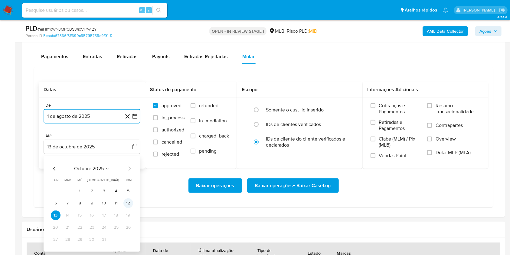
click at [128, 202] on button "12" at bounding box center [128, 203] width 10 height 10
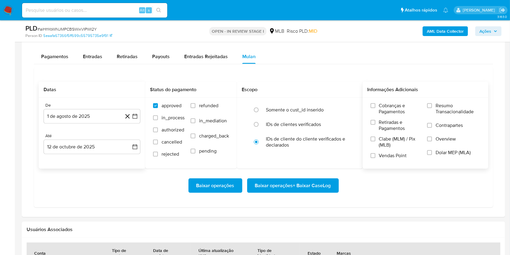
click at [456, 104] on span "Resumo Transacionalidade" at bounding box center [457, 109] width 45 height 12
click at [432, 104] on input "Resumo Transacionalidade" at bounding box center [429, 105] width 5 height 5
click at [322, 176] on div "Baixar operações Baixar operações + Baixar CaseLog" at bounding box center [263, 185] width 449 height 34
click at [310, 181] on span "Baixar operações + Baixar CaseLog" at bounding box center [293, 185] width 76 height 13
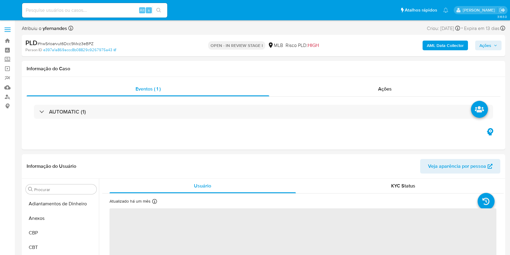
select select "10"
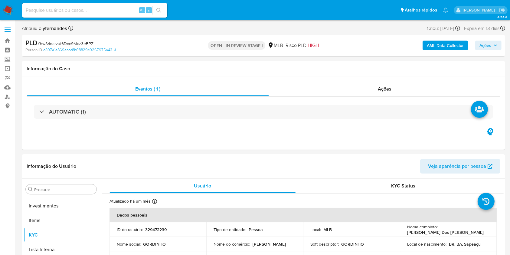
scroll to position [328, 0]
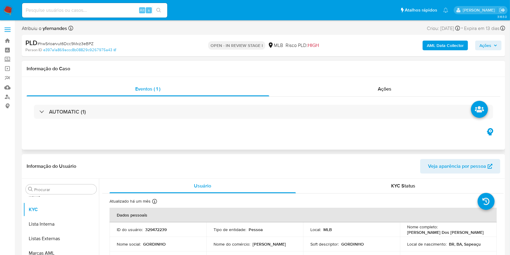
click at [215, 119] on div "AUTOMATIC (1)" at bounding box center [264, 111] width 474 height 30
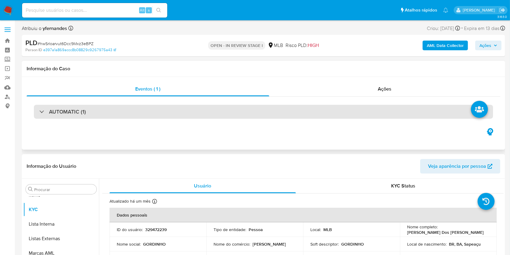
click at [213, 113] on div "AUTOMATIC (1)" at bounding box center [263, 112] width 459 height 14
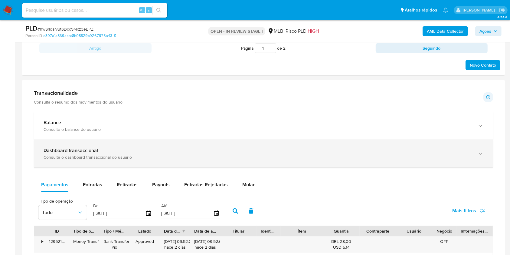
scroll to position [605, 0]
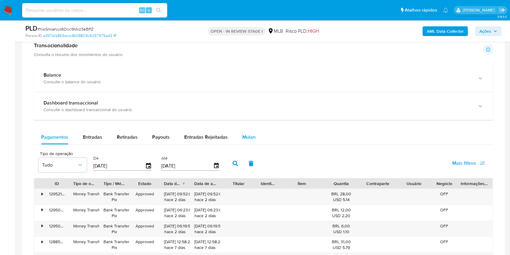
click at [245, 136] on span "Mulan" at bounding box center [248, 136] width 13 height 7
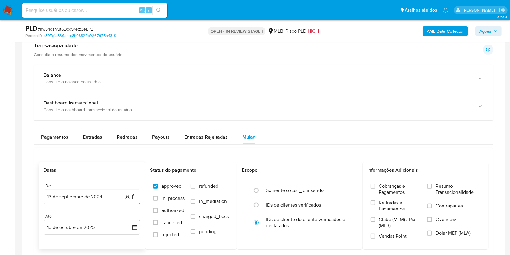
click at [95, 192] on button "13 de septiembre de 2024" at bounding box center [92, 196] width 97 height 15
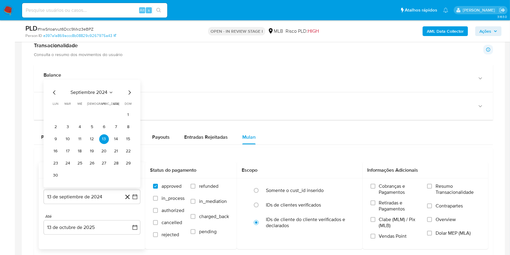
click at [87, 92] on span "septiembre 2024" at bounding box center [88, 93] width 37 height 6
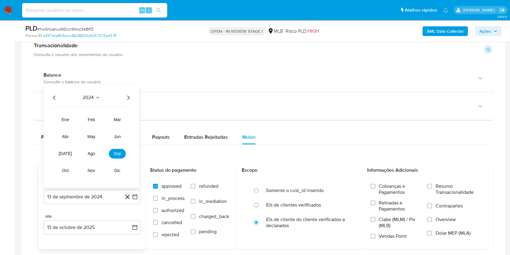
click at [126, 96] on icon "Año siguiente" at bounding box center [128, 97] width 7 height 7
click at [94, 150] on button "ago" at bounding box center [91, 154] width 17 height 10
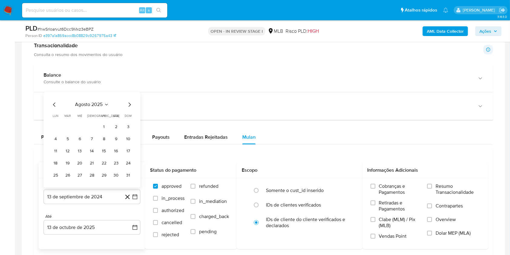
click at [103, 124] on button "1" at bounding box center [104, 127] width 10 height 10
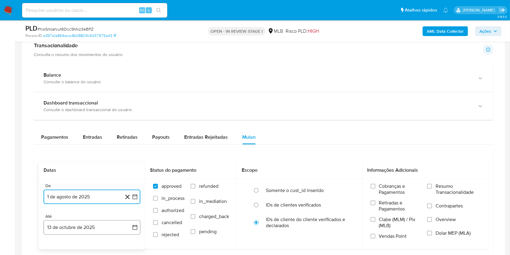
click at [101, 221] on button "13 de octubre de 2025" at bounding box center [92, 227] width 97 height 15
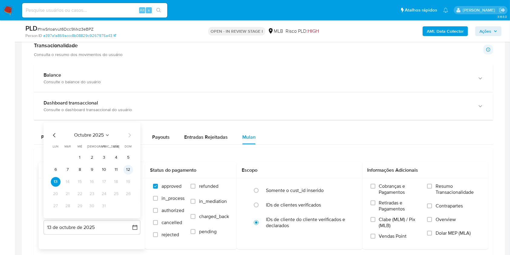
click at [129, 172] on button "12" at bounding box center [128, 170] width 10 height 10
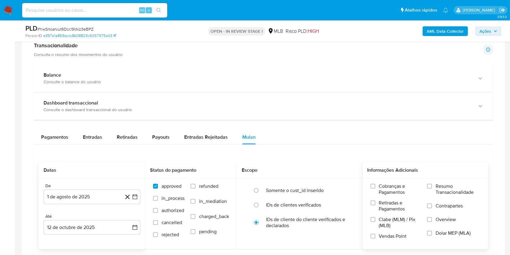
click at [440, 183] on span "Resumo Transacionalidade" at bounding box center [457, 189] width 45 height 12
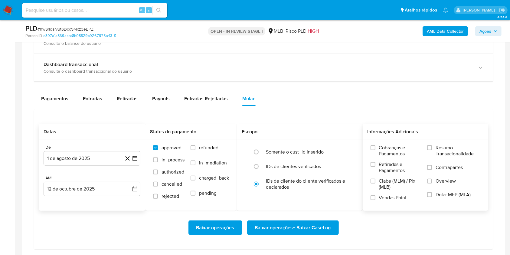
scroll to position [685, 0]
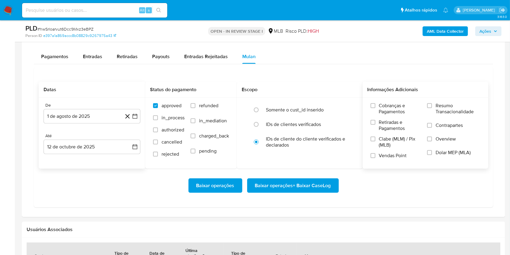
click at [443, 109] on span "Resumo Transacionalidade" at bounding box center [457, 109] width 45 height 12
click at [432, 108] on input "Resumo Transacionalidade" at bounding box center [429, 105] width 5 height 5
click at [277, 186] on span "Baixar operações + Baixar CaseLog" at bounding box center [293, 185] width 76 height 13
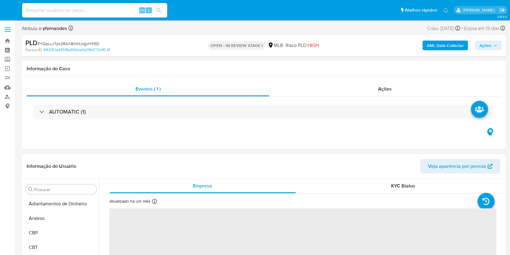
select select "10"
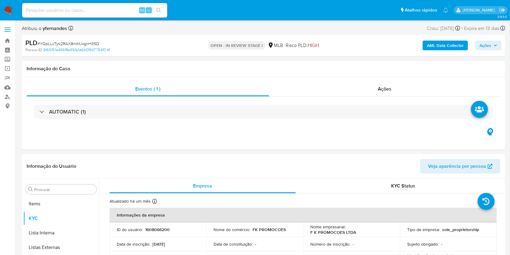
scroll to position [328, 0]
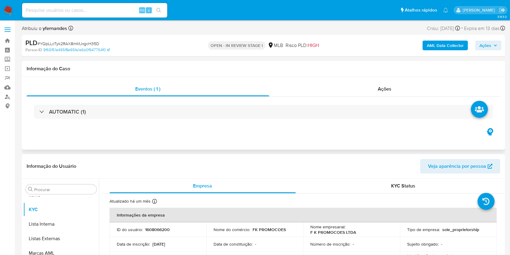
click at [234, 119] on div "AUTOMATIC (1)" at bounding box center [264, 111] width 474 height 30
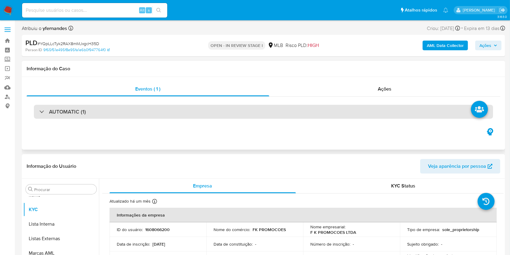
click at [233, 117] on div "AUTOMATIC (1)" at bounding box center [263, 112] width 459 height 14
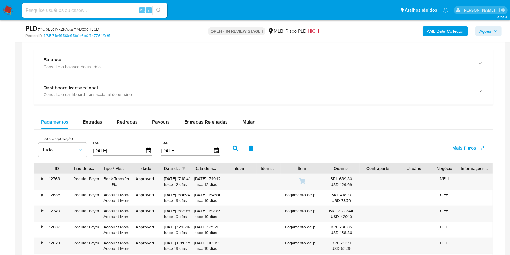
scroll to position [645, 0]
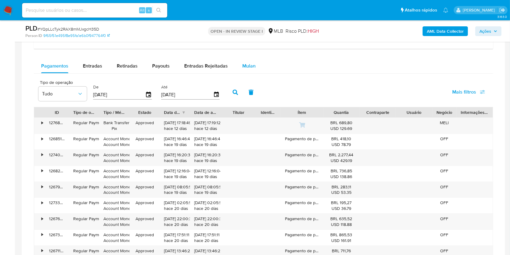
click at [243, 69] on div "Mulan" at bounding box center [248, 66] width 13 height 15
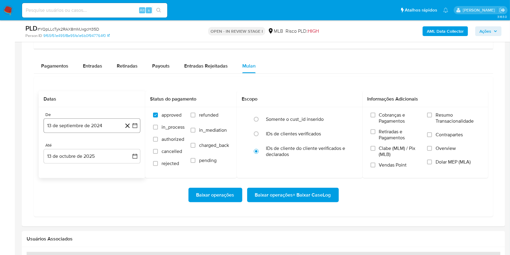
click at [72, 130] on button "13 de septiembre de 2024" at bounding box center [92, 125] width 97 height 15
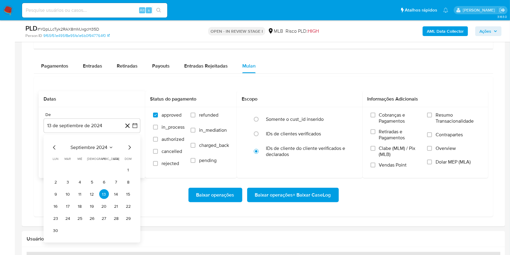
click at [87, 150] on span "septiembre 2024" at bounding box center [88, 148] width 37 height 6
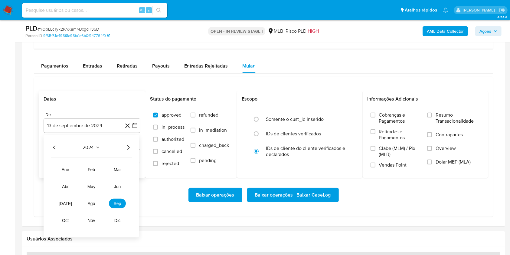
click at [127, 148] on icon "Año siguiente" at bounding box center [128, 147] width 7 height 7
click at [92, 204] on span "ago" at bounding box center [92, 203] width 8 height 5
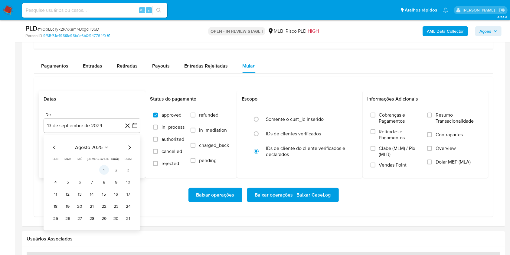
click at [100, 168] on button "1" at bounding box center [104, 170] width 10 height 10
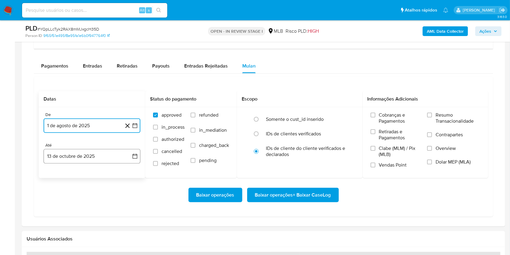
click at [92, 156] on button "13 de octubre de 2025" at bounding box center [92, 156] width 97 height 15
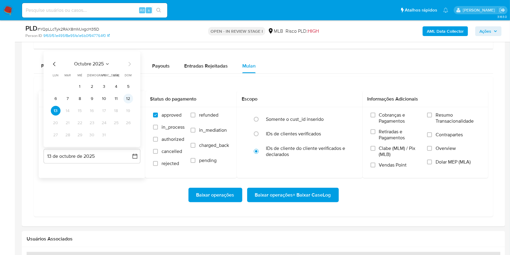
click at [127, 99] on button "12" at bounding box center [128, 99] width 10 height 10
click at [464, 127] on label "Resumo Transacionalidade" at bounding box center [453, 122] width 53 height 20
click at [432, 117] on input "Resumo Transacionalidade" at bounding box center [429, 114] width 5 height 5
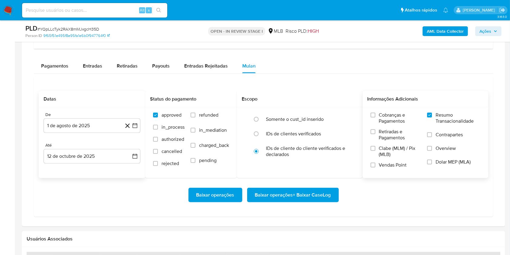
click at [276, 194] on span "Baixar operações + Baixar CaseLog" at bounding box center [293, 194] width 76 height 13
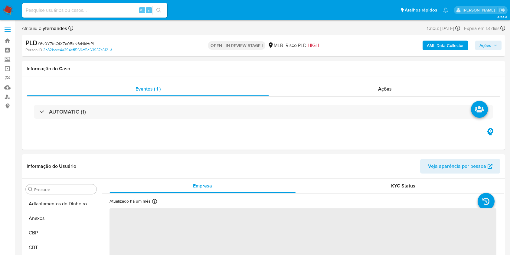
select select "10"
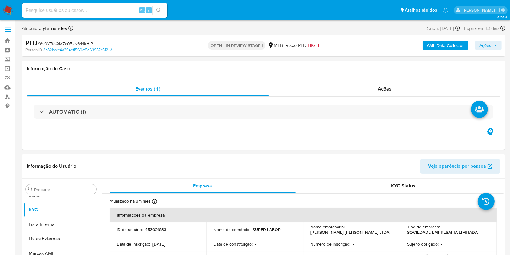
scroll to position [328, 0]
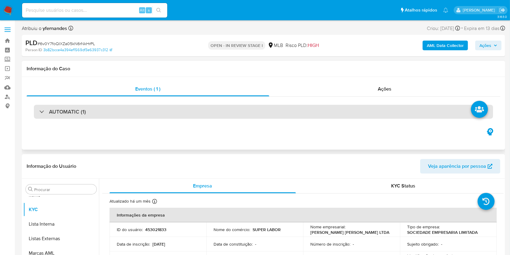
click at [204, 117] on div "AUTOMATIC (1)" at bounding box center [263, 112] width 459 height 14
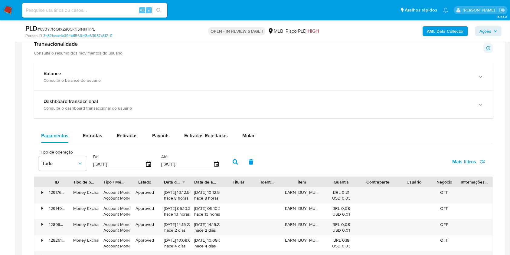
scroll to position [645, 0]
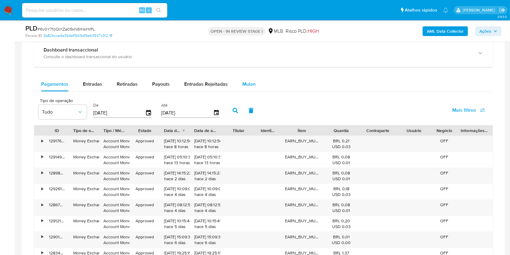
click at [254, 84] on button "Mulan" at bounding box center [249, 84] width 28 height 15
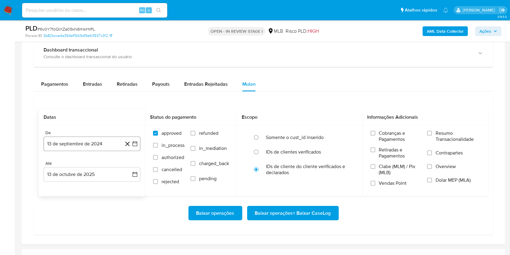
click at [95, 145] on button "13 de septiembre de 2024" at bounding box center [92, 143] width 97 height 15
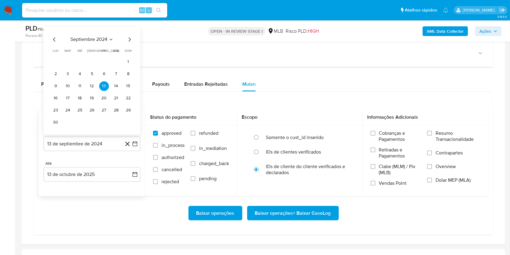
click at [90, 38] on span "septiembre 2024" at bounding box center [88, 40] width 37 height 6
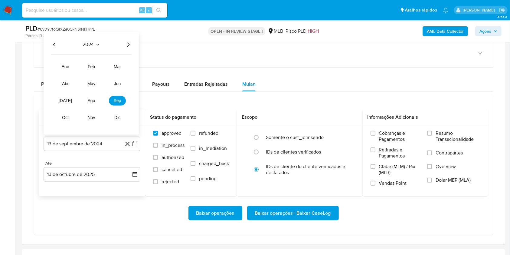
click at [129, 42] on icon "Año siguiente" at bounding box center [128, 44] width 7 height 7
click at [99, 97] on td "ago" at bounding box center [91, 101] width 17 height 10
click at [93, 98] on span "ago" at bounding box center [92, 100] width 8 height 5
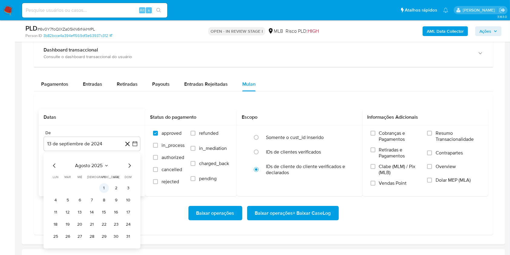
click at [103, 187] on button "1" at bounding box center [104, 188] width 10 height 10
click at [87, 163] on div "Até" at bounding box center [92, 163] width 97 height 5
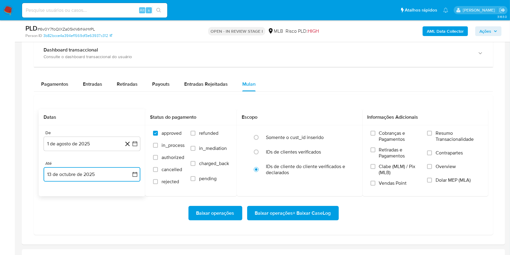
click at [93, 176] on button "13 de octubre de 2025" at bounding box center [92, 174] width 97 height 15
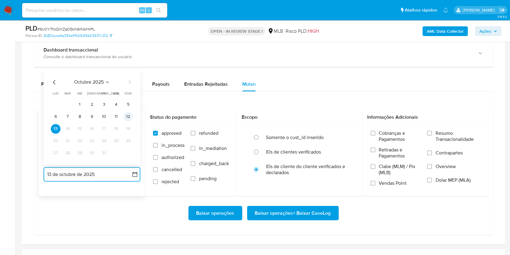
click at [125, 116] on button "12" at bounding box center [128, 117] width 10 height 10
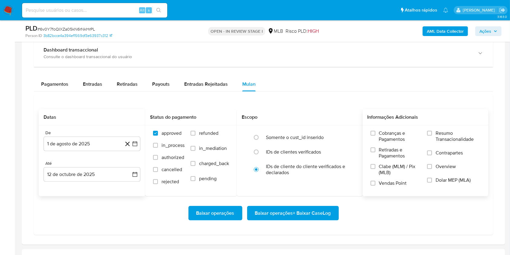
click at [477, 143] on label "Resumo Transacionalidade" at bounding box center [453, 140] width 53 height 20
click at [432, 135] on input "Resumo Transacionalidade" at bounding box center [429, 133] width 5 height 5
click at [298, 212] on span "Baixar operações + Baixar CaseLog" at bounding box center [293, 212] width 76 height 13
